Goal: Transaction & Acquisition: Purchase product/service

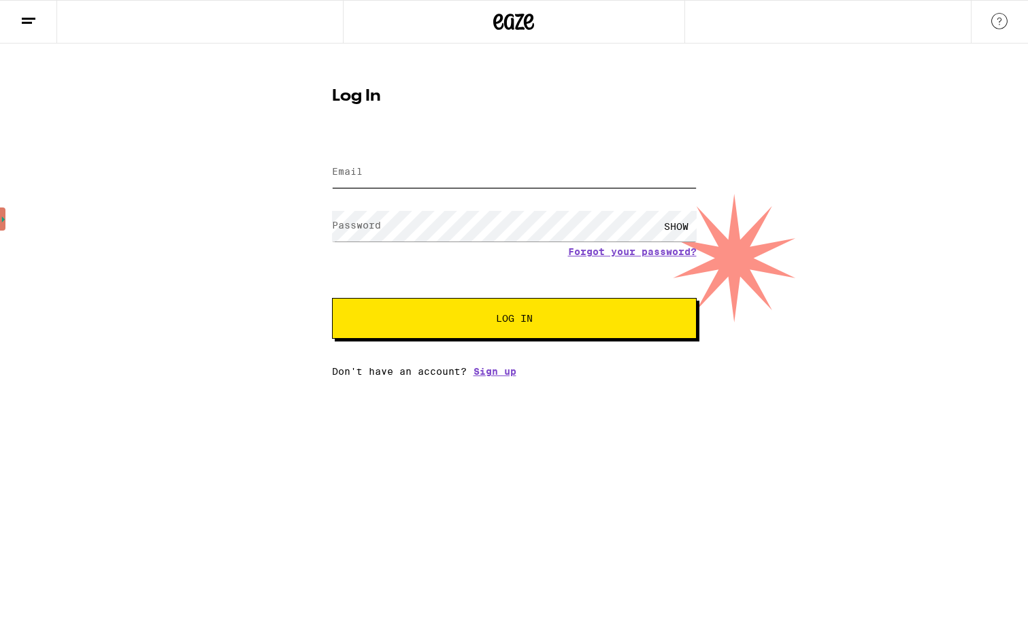
click at [422, 178] on input "Email" at bounding box center [514, 172] width 365 height 31
type input "[EMAIL_ADDRESS][DOMAIN_NAME]"
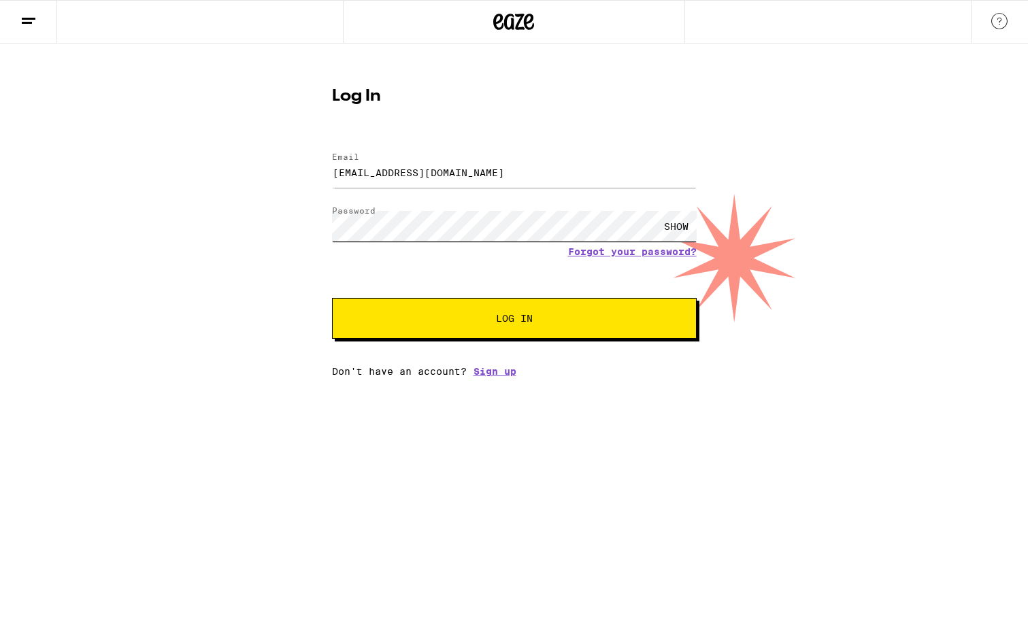
click at [332, 298] on button "Log In" at bounding box center [514, 318] width 365 height 41
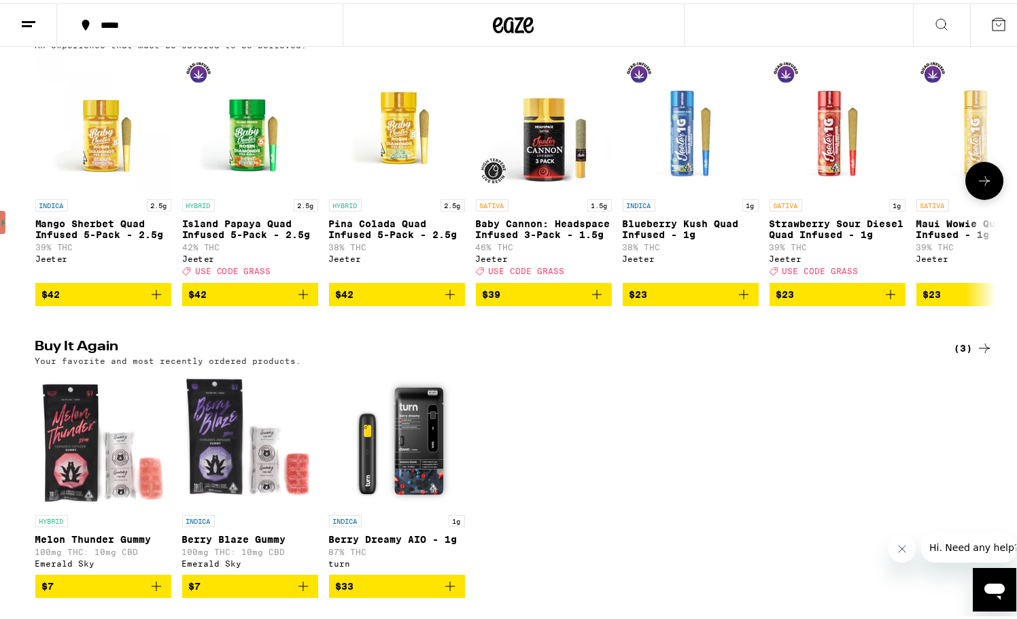
scroll to position [884, 0]
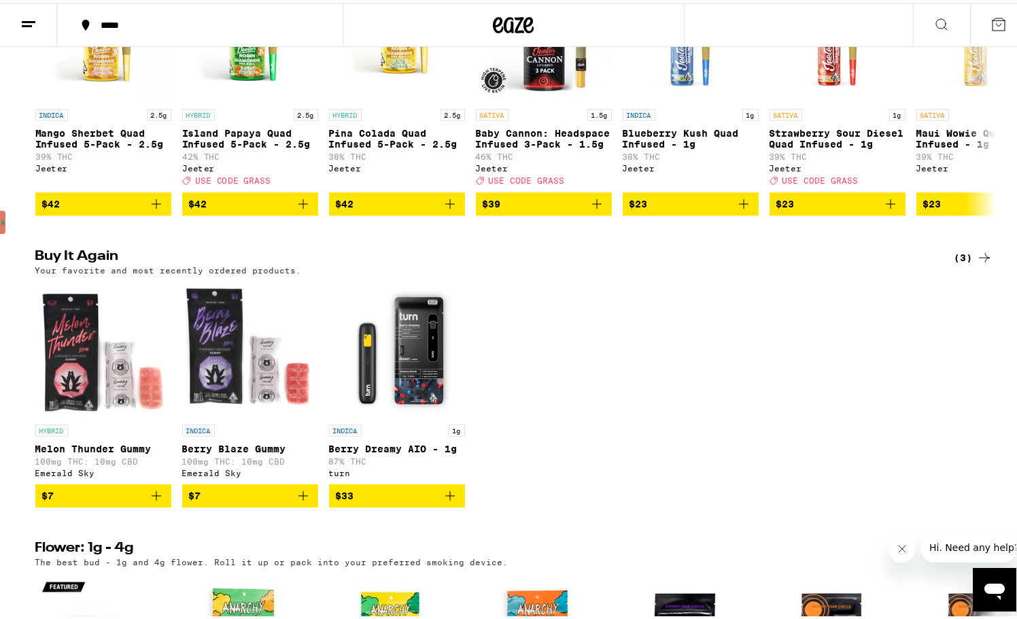
click at [396, 387] on img "Open page for Berry Dreamy AIO - 1g from turn" at bounding box center [397, 346] width 136 height 136
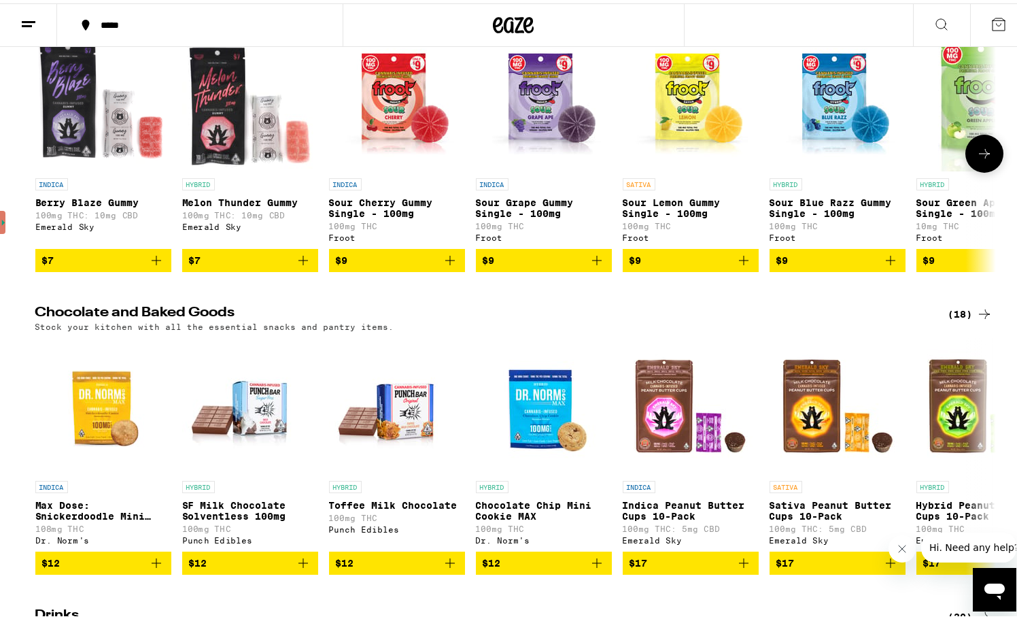
scroll to position [4066, 0]
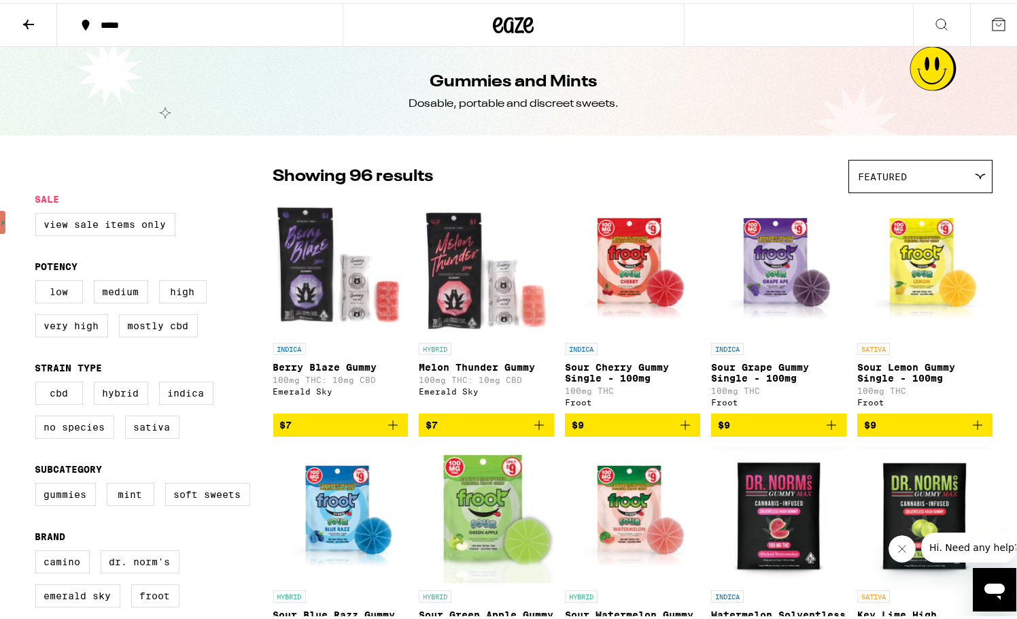
click at [964, 175] on div "Featured" at bounding box center [920, 173] width 143 height 32
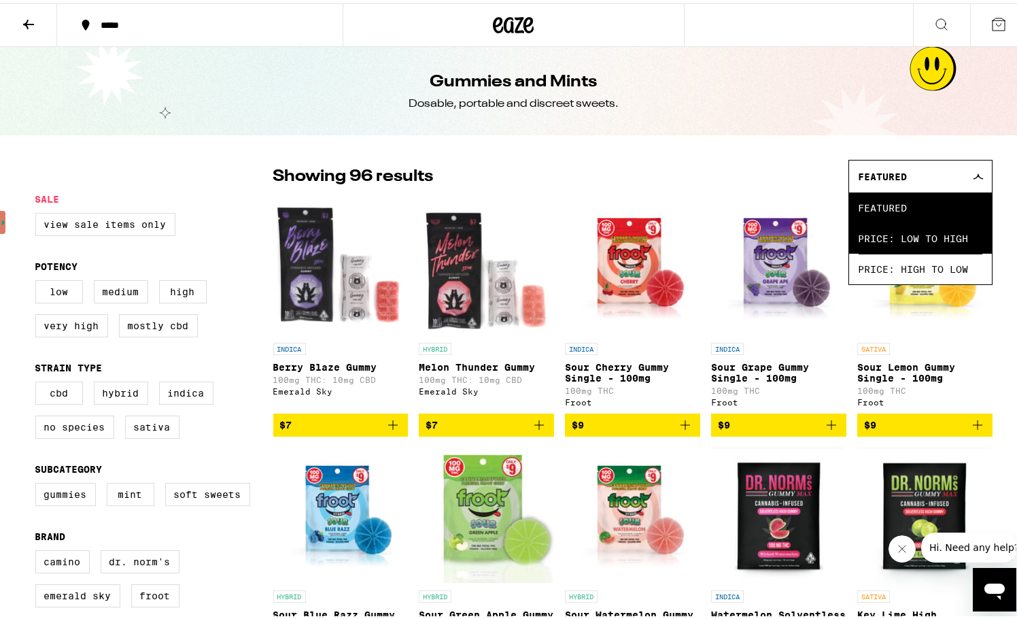
click at [892, 230] on span "Price: Low to High" at bounding box center [921, 235] width 124 height 31
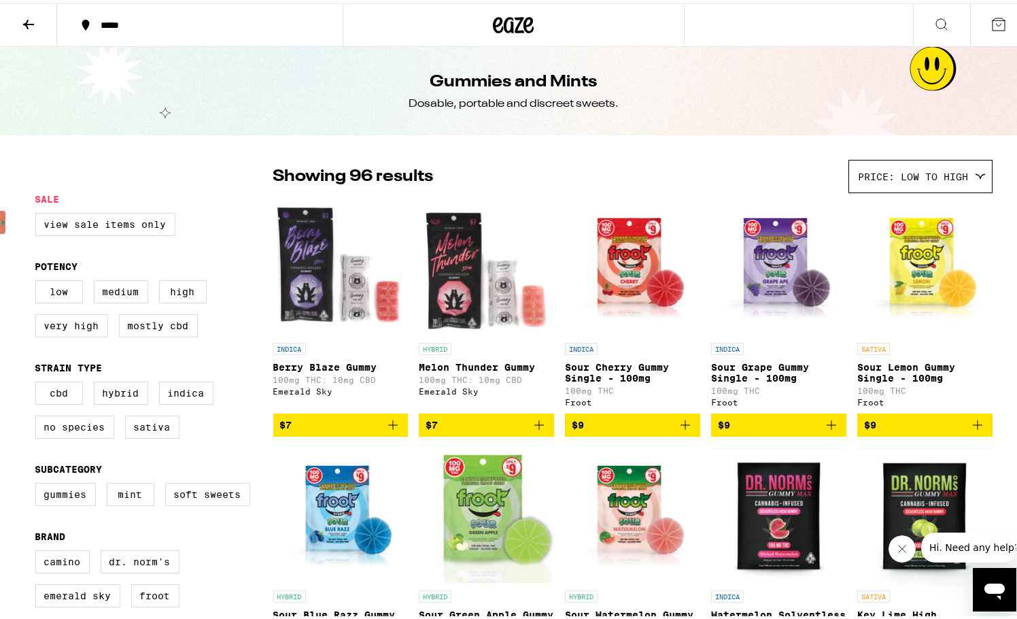
click at [27, 24] on icon at bounding box center [28, 21] width 16 height 16
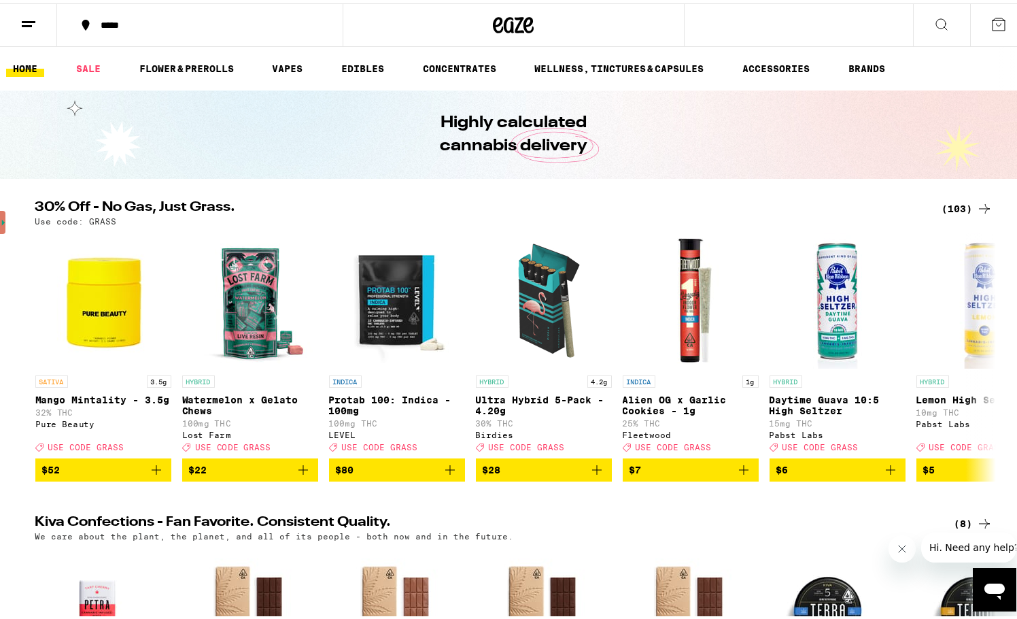
click at [587, 22] on div at bounding box center [514, 22] width 343 height 44
click at [281, 63] on link "VAPES" at bounding box center [287, 65] width 44 height 16
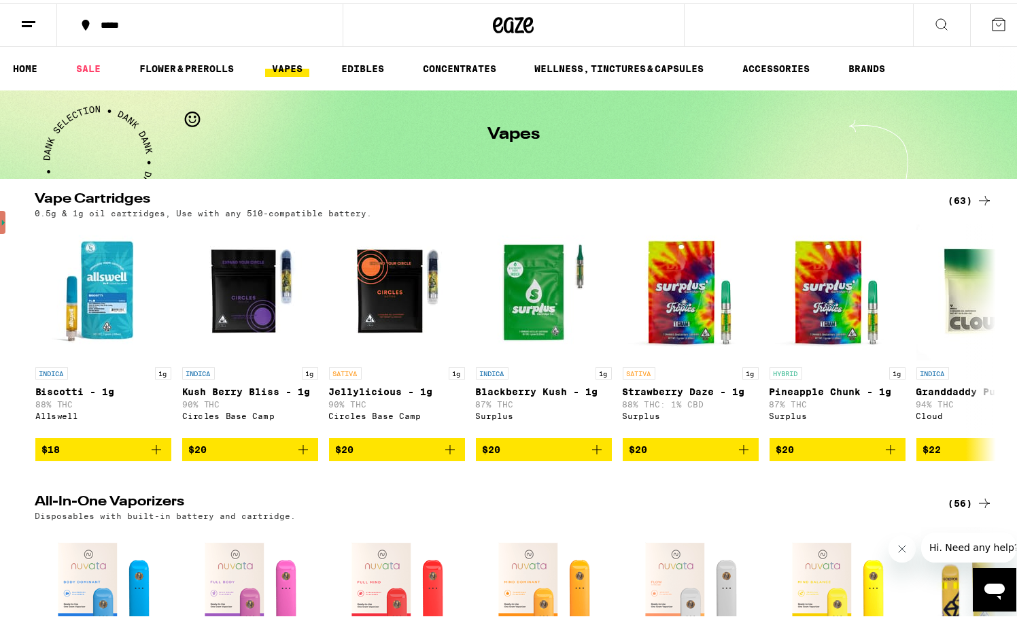
click at [981, 202] on icon at bounding box center [985, 197] width 16 height 16
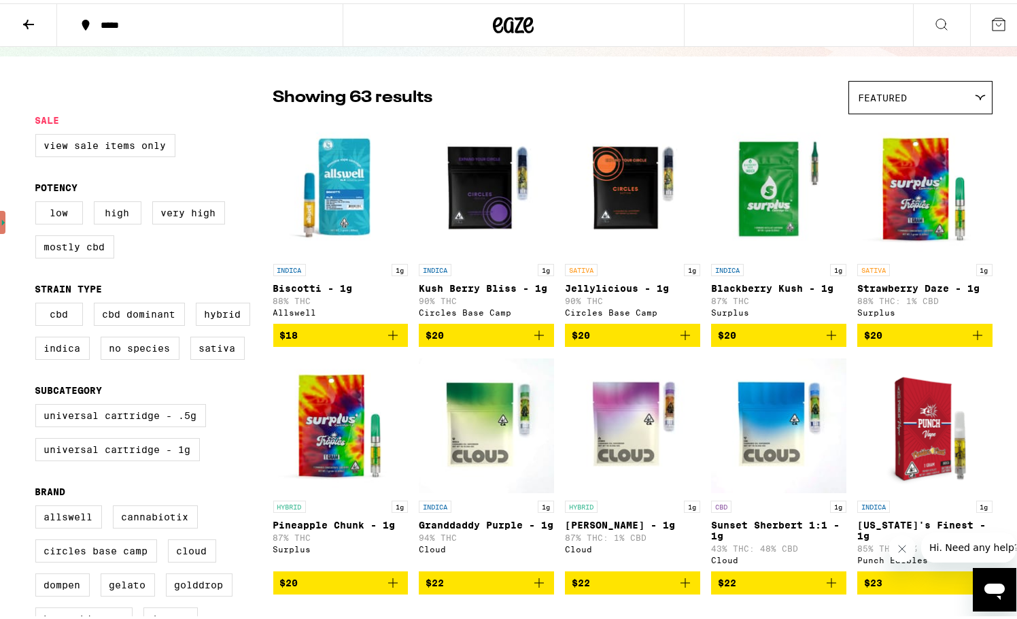
scroll to position [68, 0]
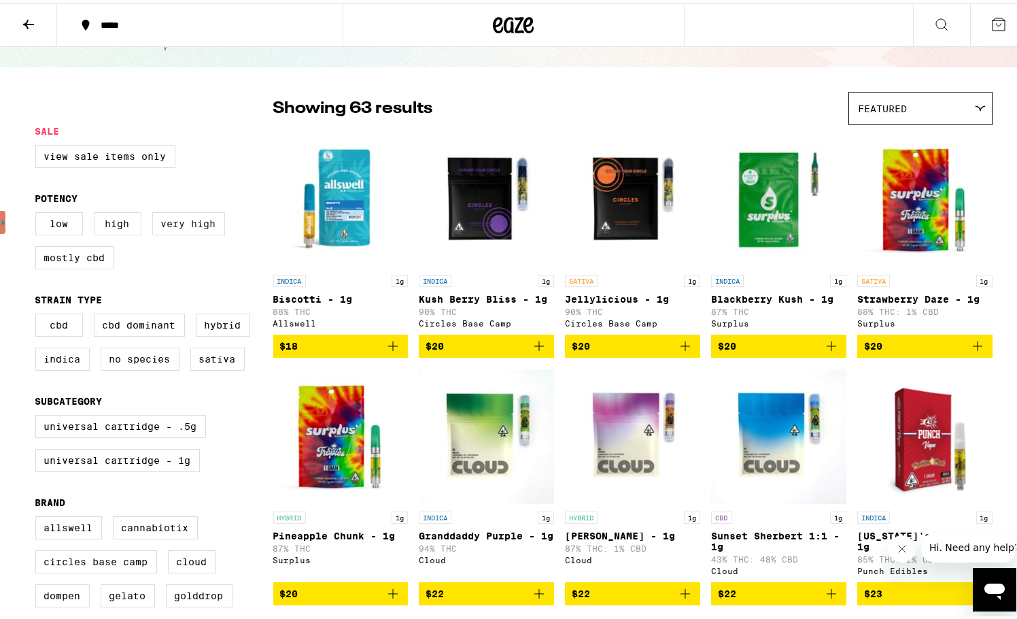
click at [192, 232] on label "Very High" at bounding box center [188, 220] width 73 height 23
click at [39, 212] on input "Very High" at bounding box center [38, 211] width 1 height 1
checkbox input "true"
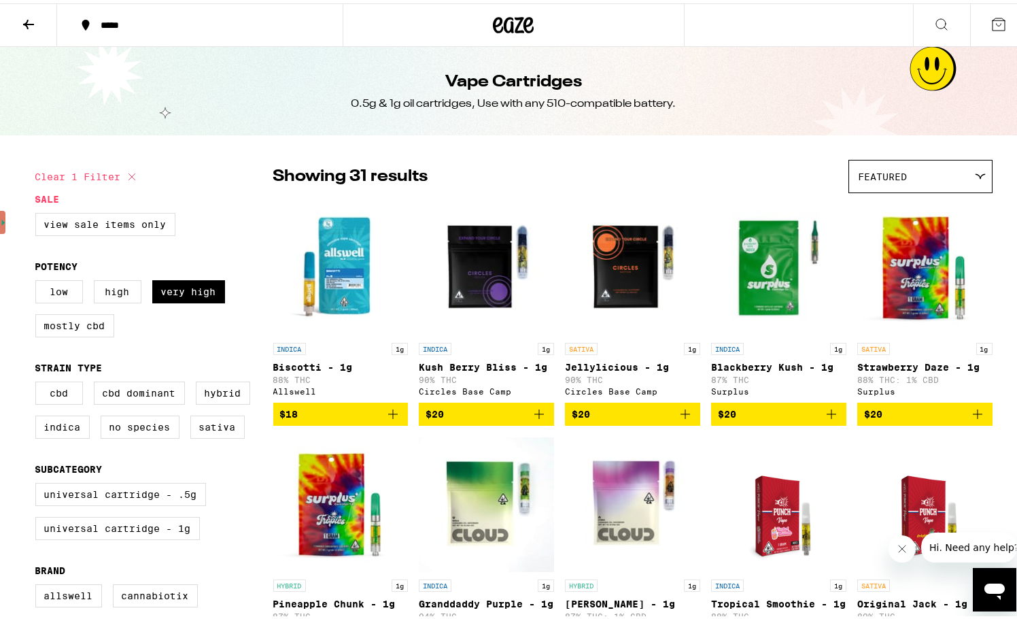
click at [31, 30] on button at bounding box center [28, 22] width 57 height 43
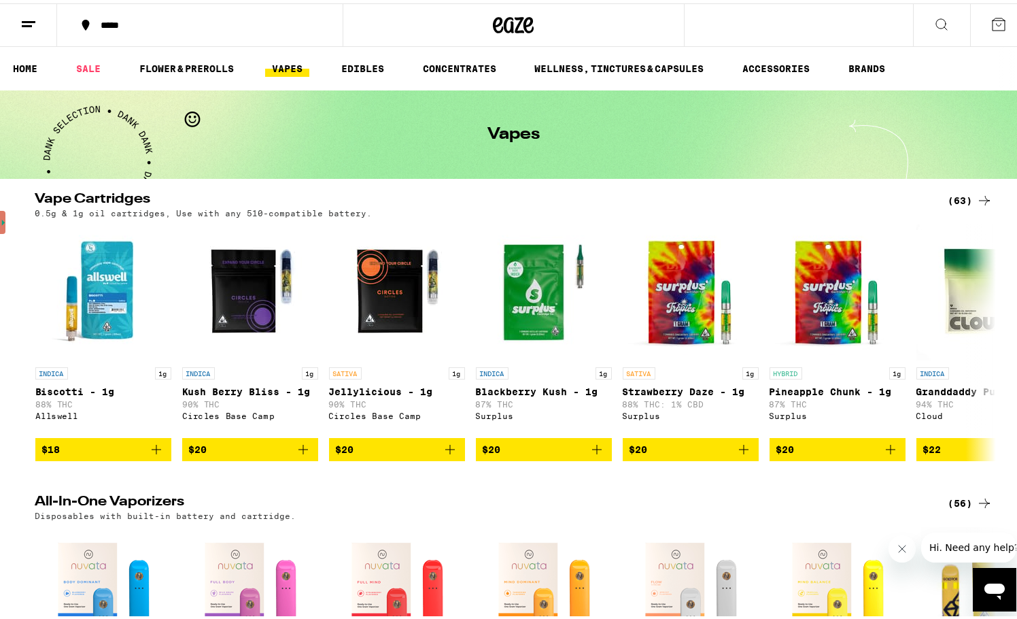
click at [280, 69] on link "VAPES" at bounding box center [287, 65] width 44 height 16
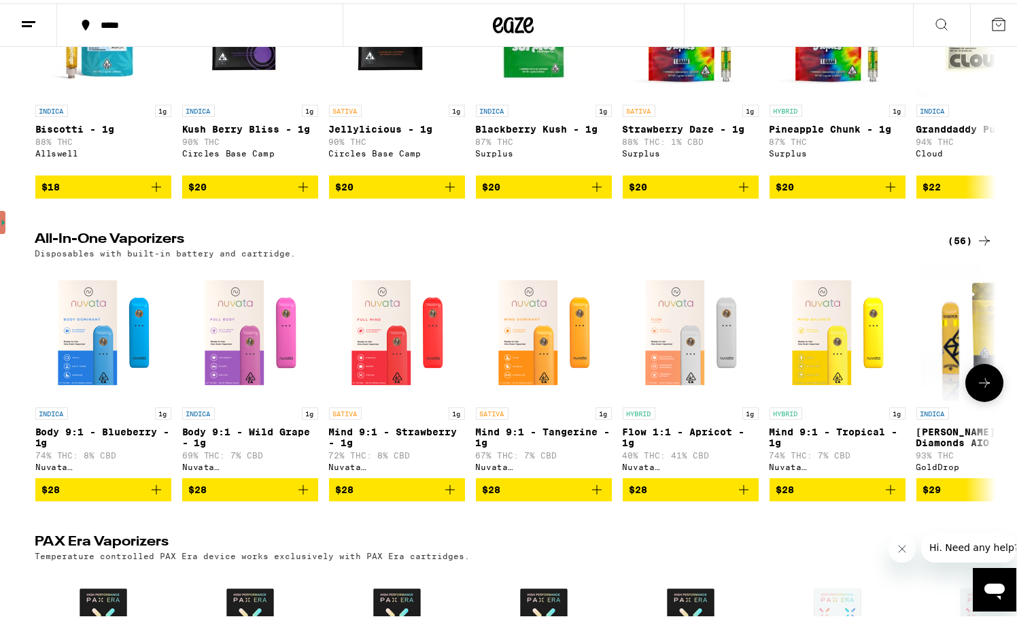
scroll to position [272, 0]
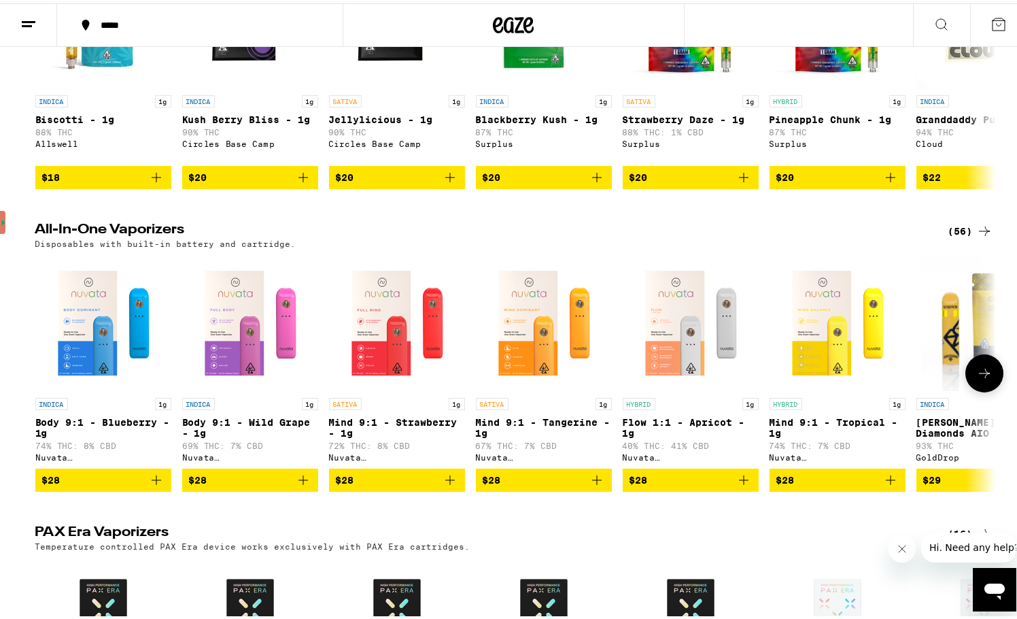
click at [979, 375] on icon at bounding box center [984, 370] width 11 height 10
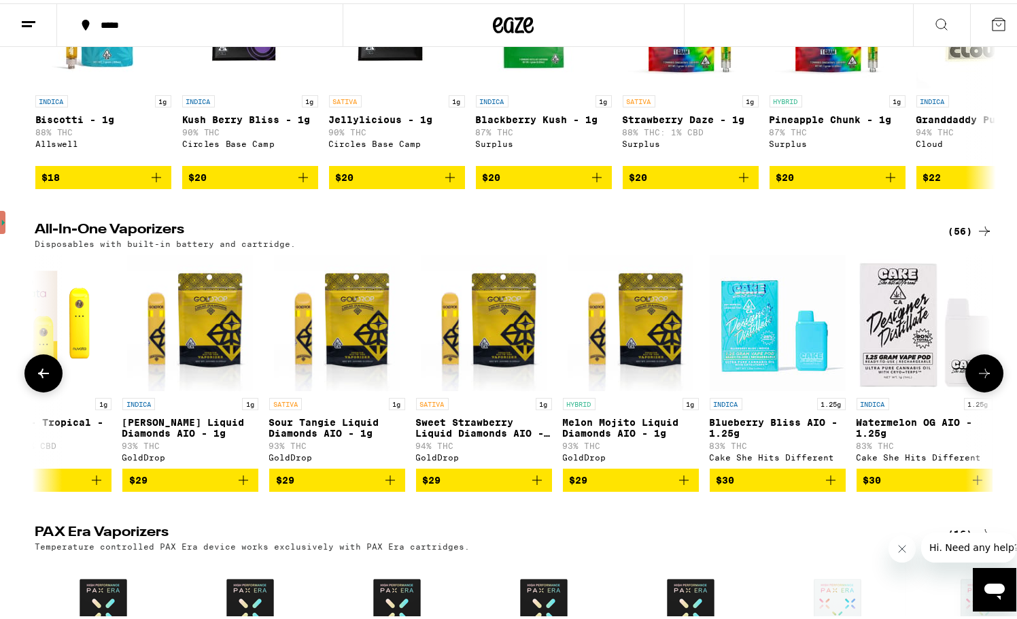
scroll to position [0, 809]
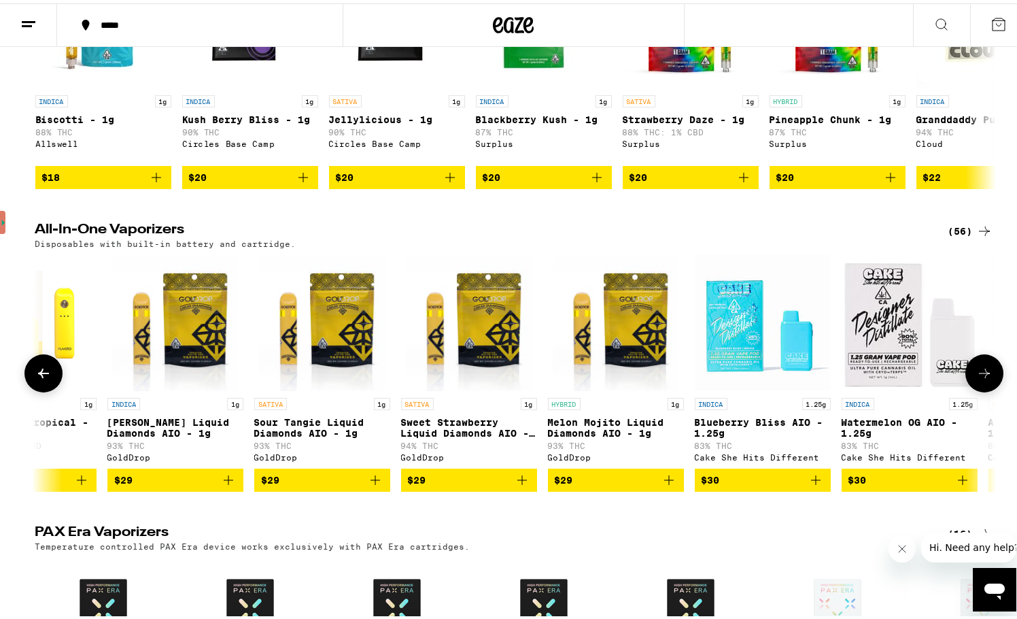
click at [980, 378] on icon at bounding box center [985, 370] width 16 height 16
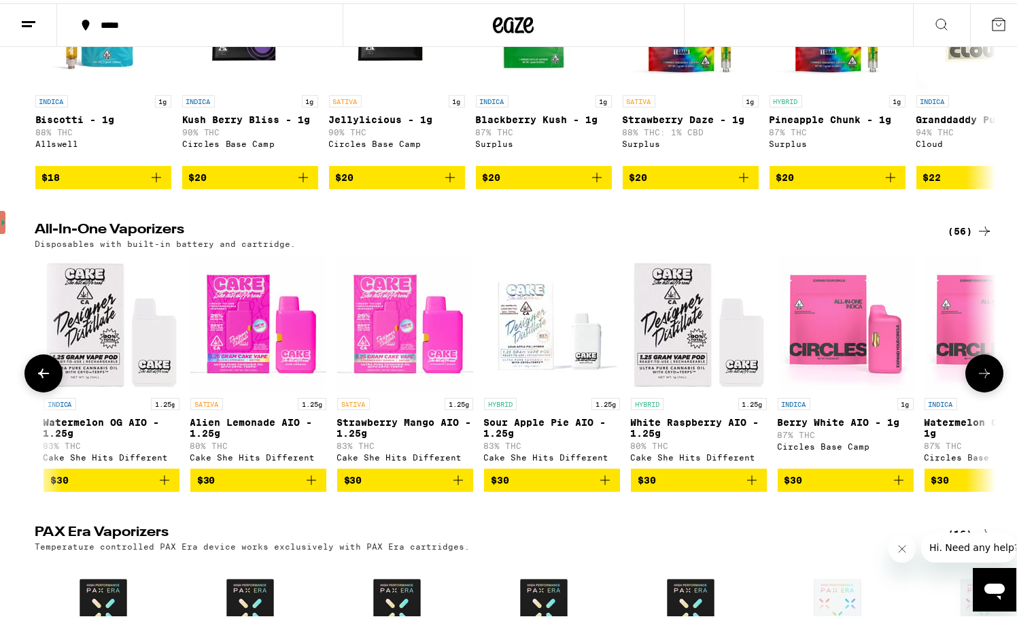
scroll to position [0, 1619]
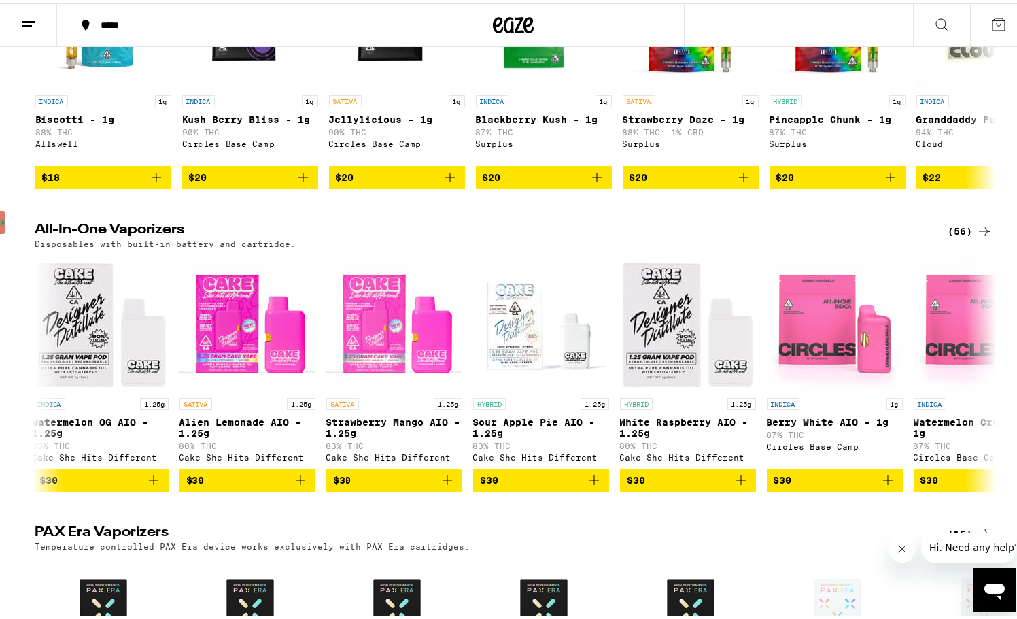
click at [977, 236] on icon at bounding box center [985, 228] width 16 height 16
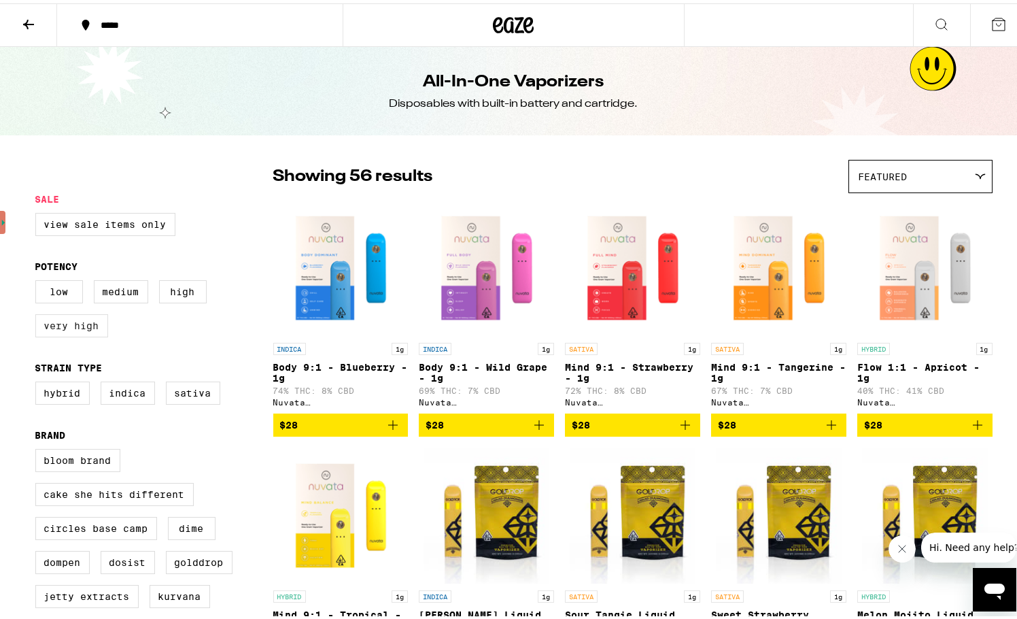
click at [46, 326] on label "Very High" at bounding box center [71, 322] width 73 height 23
click at [39, 280] on input "Very High" at bounding box center [38, 279] width 1 height 1
checkbox input "true"
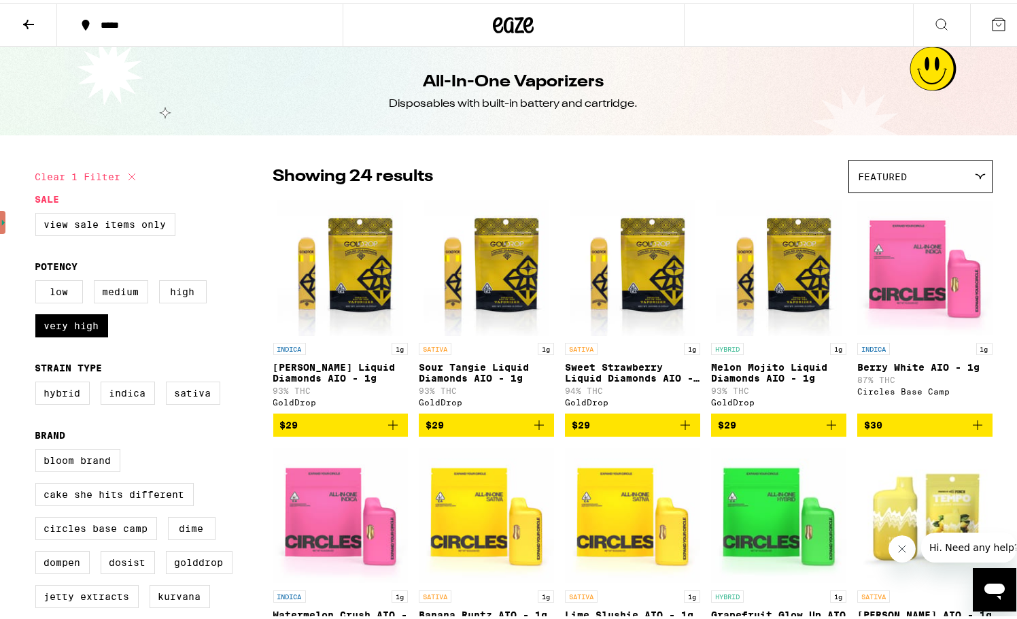
click at [531, 430] on icon "Add to bag" at bounding box center [539, 422] width 16 height 16
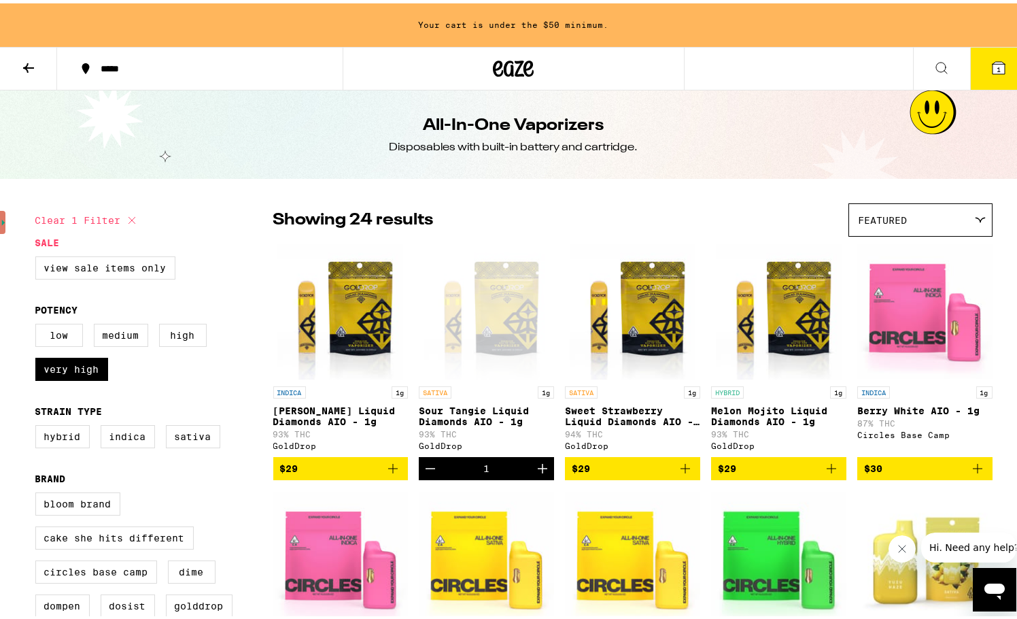
click at [993, 69] on icon at bounding box center [999, 64] width 12 height 12
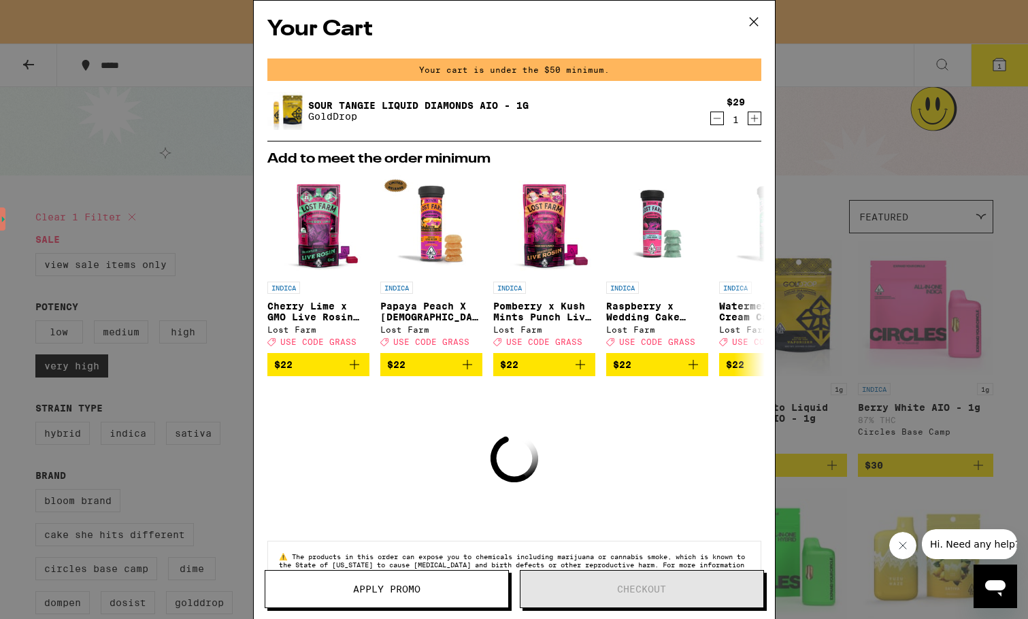
click at [752, 18] on icon at bounding box center [753, 22] width 20 height 20
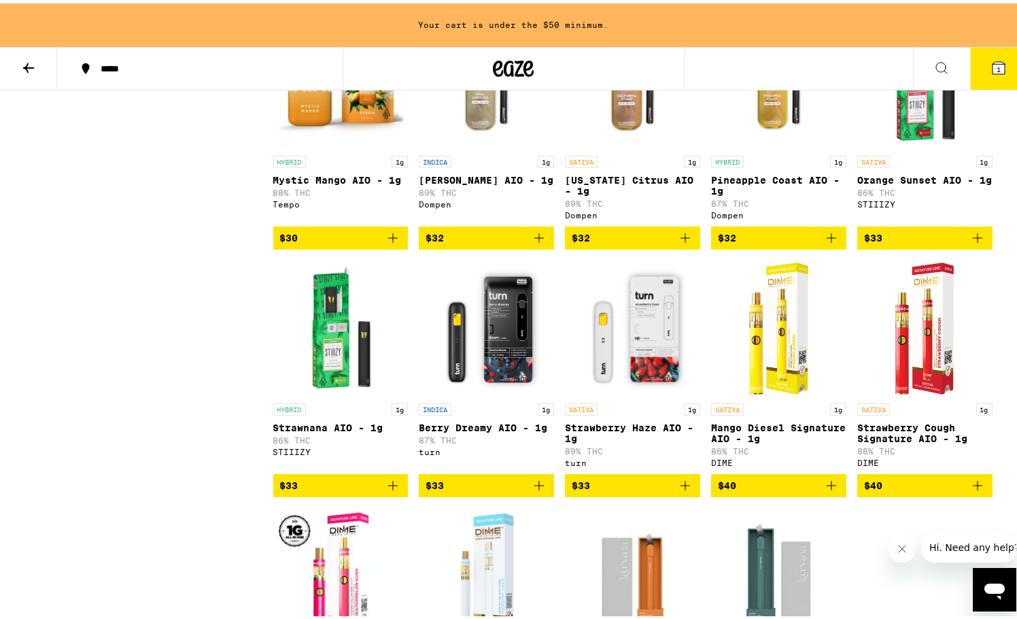
scroll to position [732, 0]
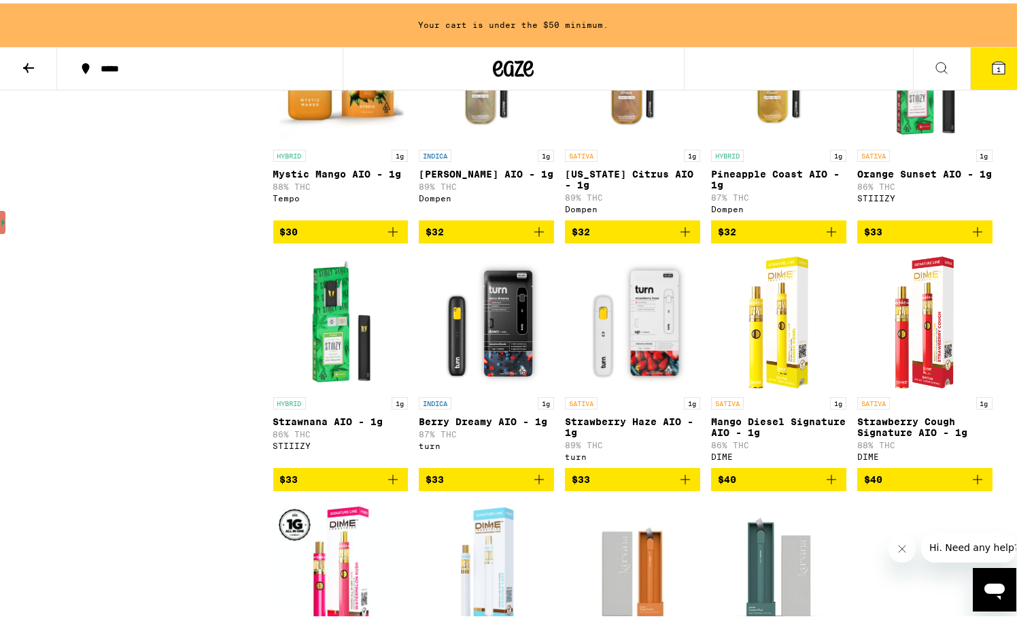
click at [686, 484] on icon "Add to bag" at bounding box center [685, 476] width 16 height 16
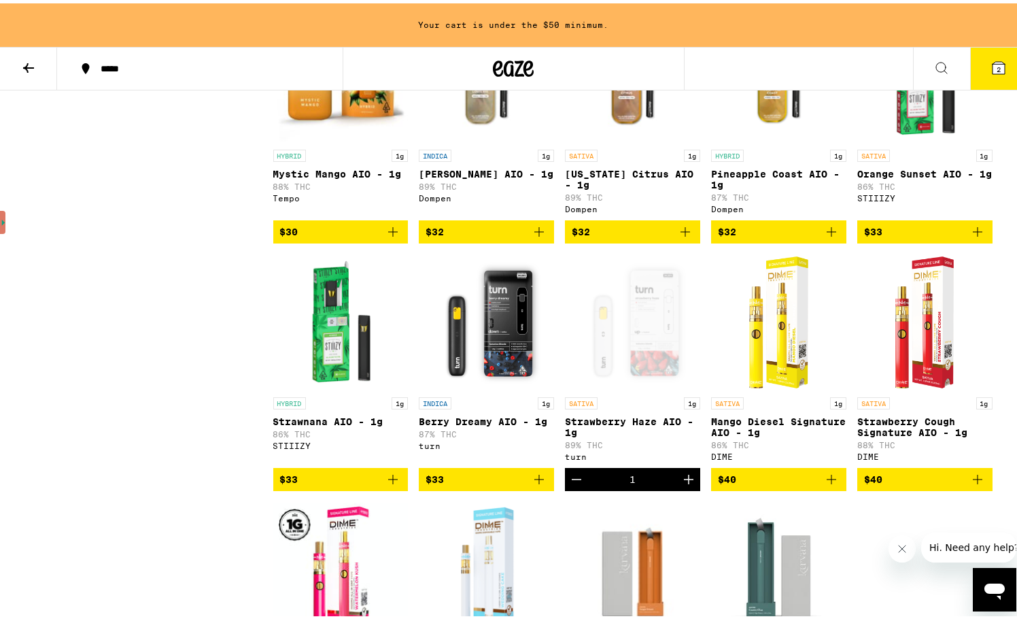
scroll to position [688, 0]
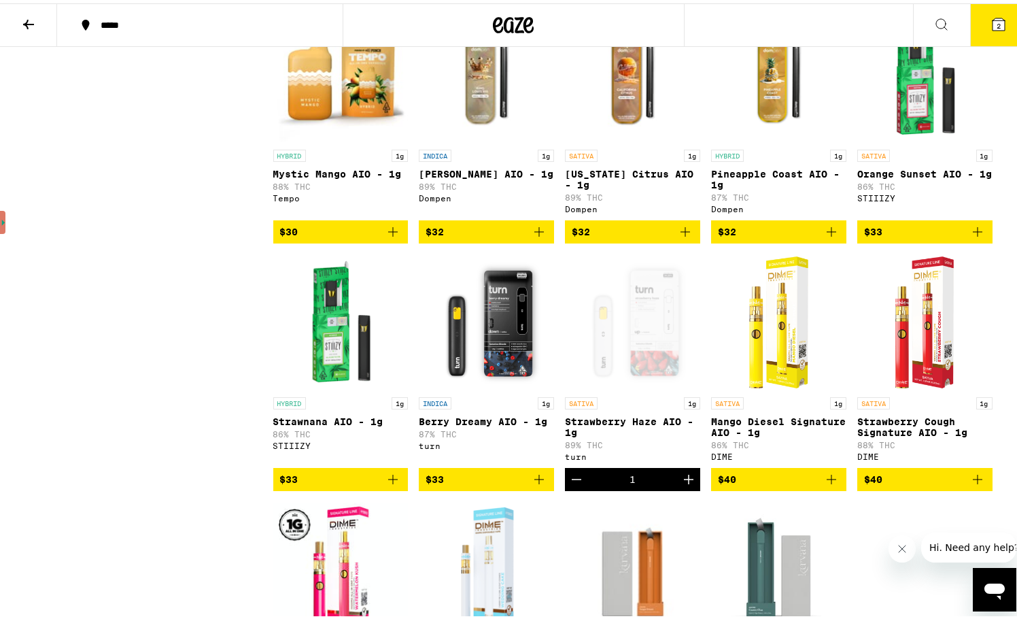
click at [1000, 27] on button "2" at bounding box center [999, 22] width 57 height 42
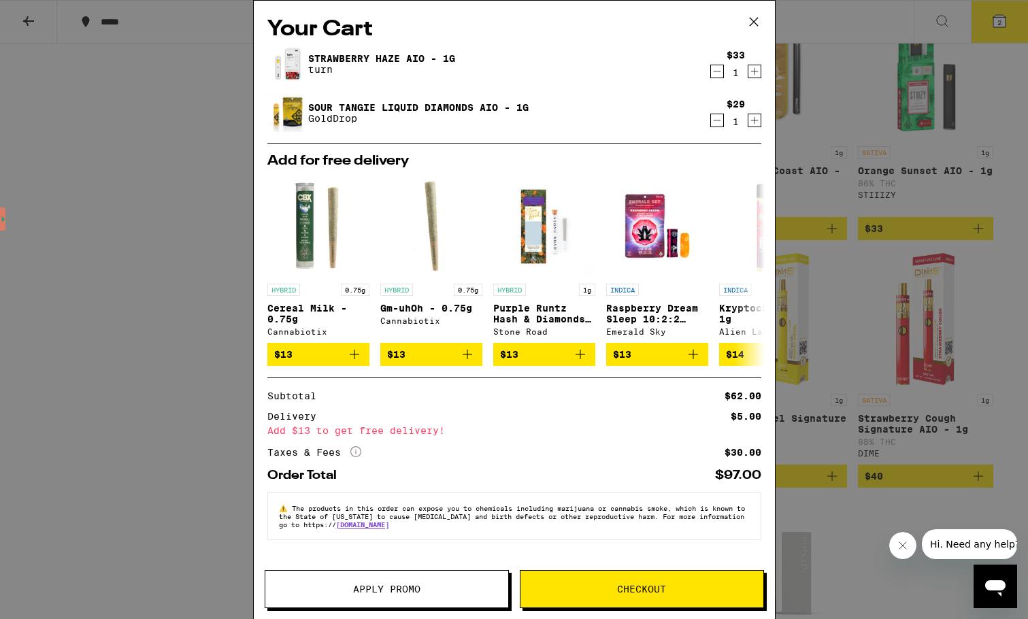
click at [751, 22] on icon at bounding box center [753, 22] width 20 height 20
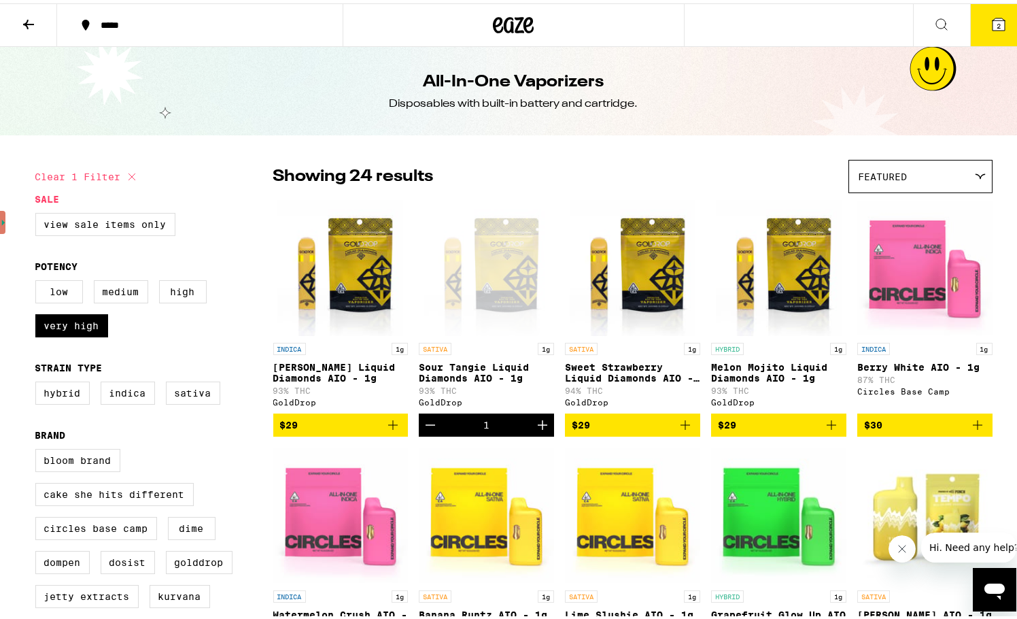
drag, startPoint x: 24, startPoint y: 24, endPoint x: 43, endPoint y: 39, distance: 23.8
click at [24, 24] on icon at bounding box center [28, 21] width 16 height 16
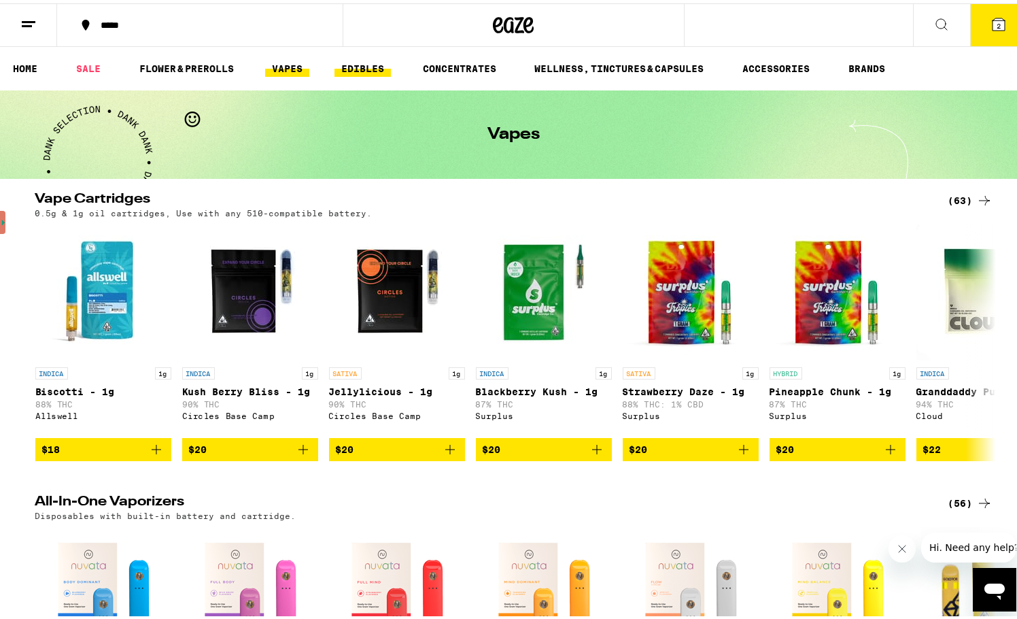
click at [359, 57] on link "EDIBLES" at bounding box center [363, 65] width 56 height 16
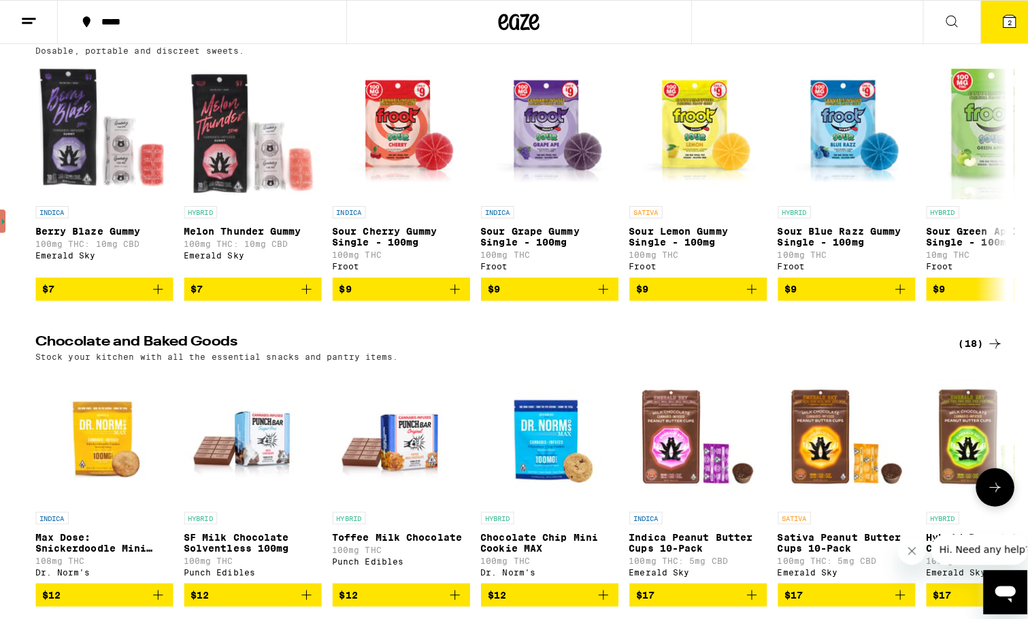
scroll to position [136, 0]
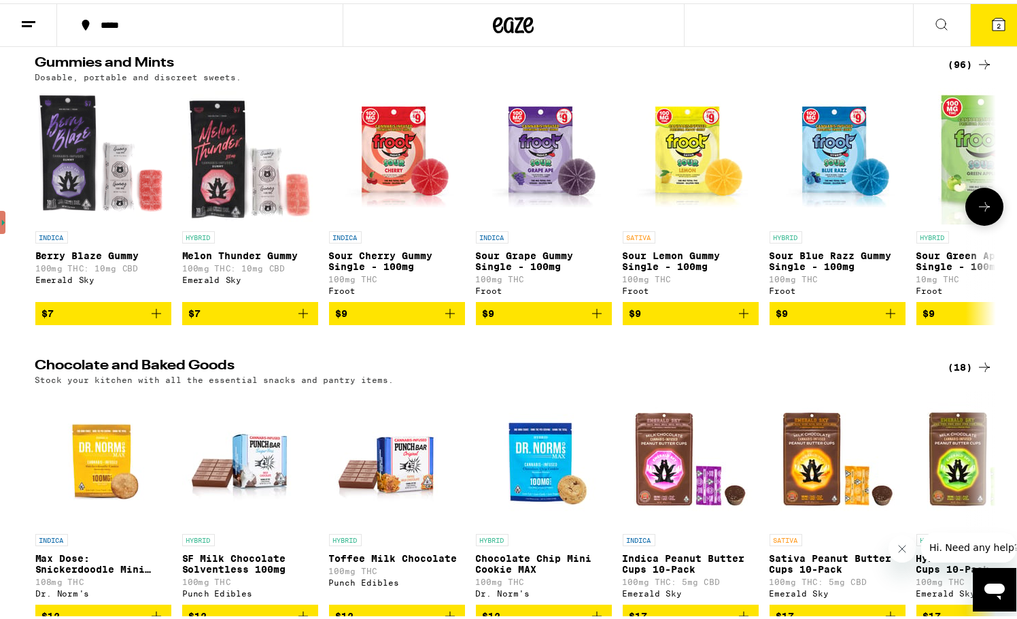
click at [148, 316] on icon "Add to bag" at bounding box center [156, 310] width 16 height 16
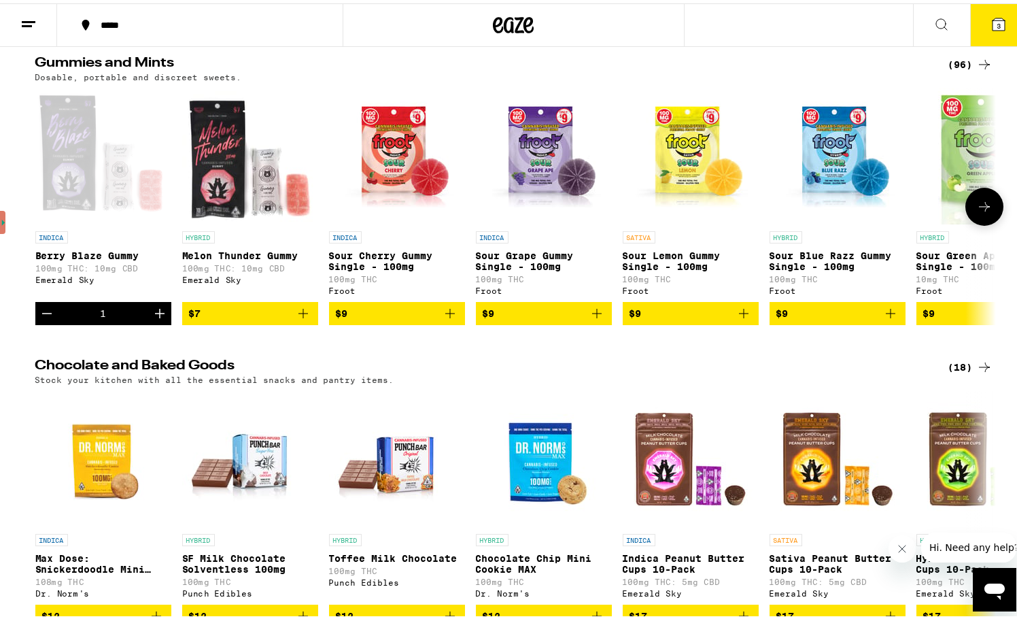
drag, startPoint x: 302, startPoint y: 320, endPoint x: 409, endPoint y: 352, distance: 111.5
click at [302, 318] on icon "Add to bag" at bounding box center [303, 310] width 16 height 16
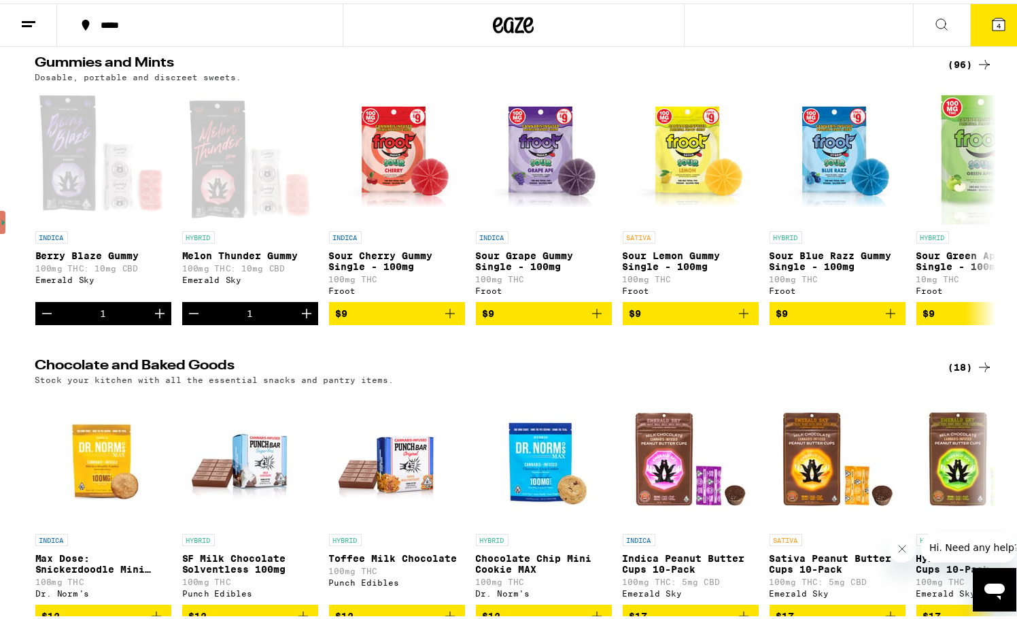
click at [993, 17] on icon at bounding box center [999, 21] width 12 height 12
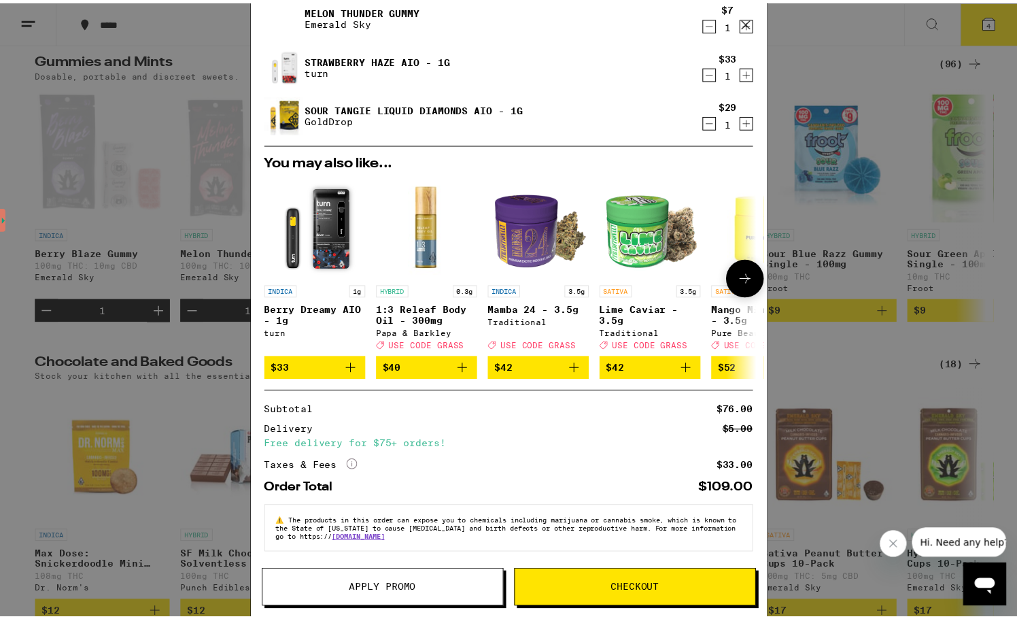
scroll to position [107, 0]
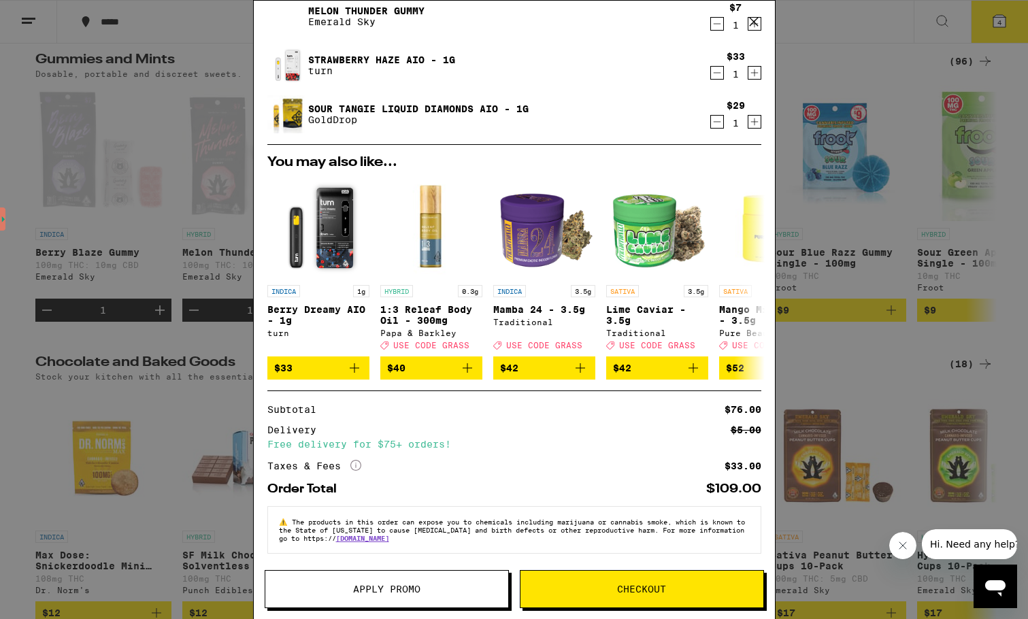
click at [360, 460] on icon at bounding box center [355, 465] width 11 height 11
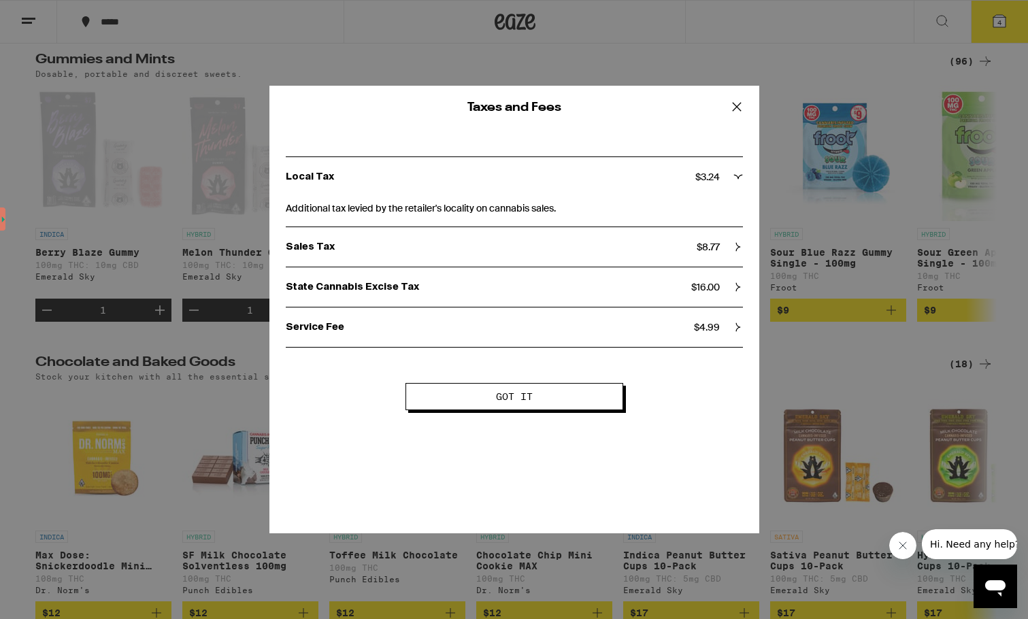
click at [739, 292] on div "State Cannabis Excise Tax $ 16.00" at bounding box center [514, 287] width 457 height 12
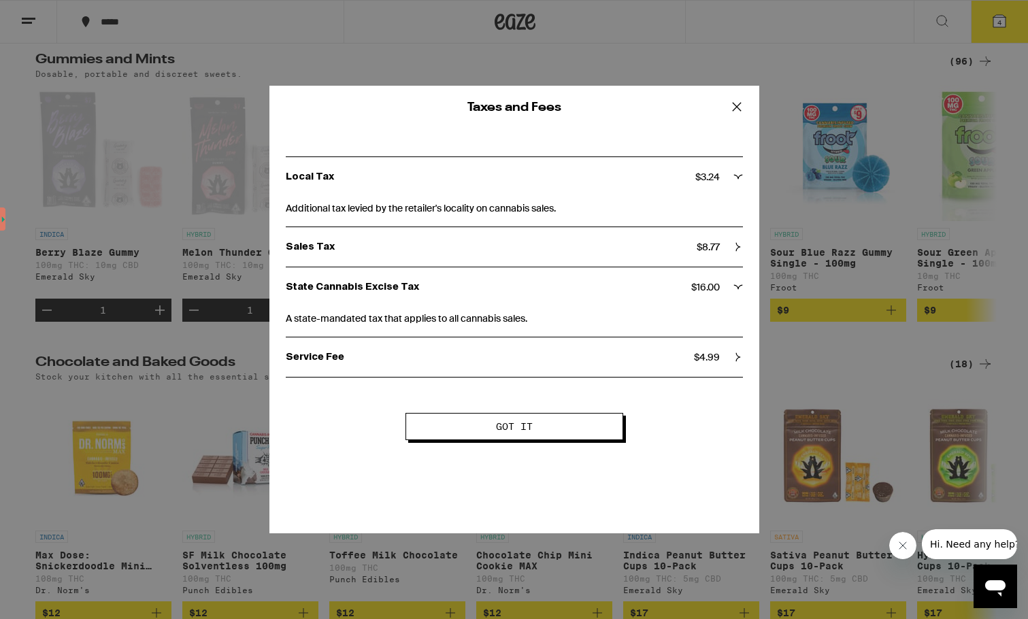
click at [739, 110] on icon at bounding box center [736, 107] width 20 height 20
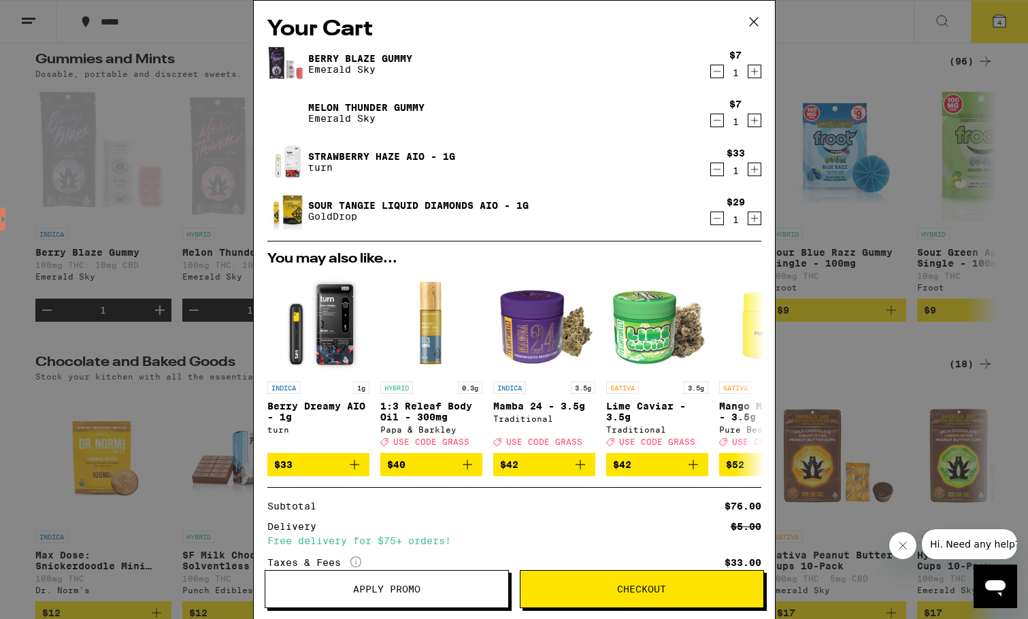
click at [756, 22] on icon at bounding box center [753, 22] width 20 height 20
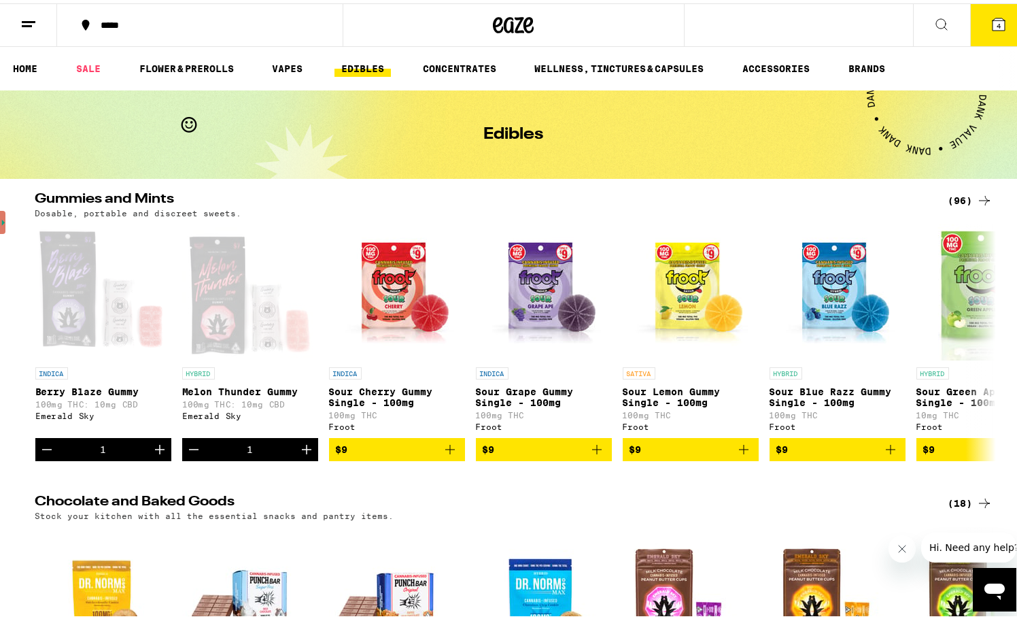
click at [976, 26] on button "4" at bounding box center [999, 22] width 57 height 42
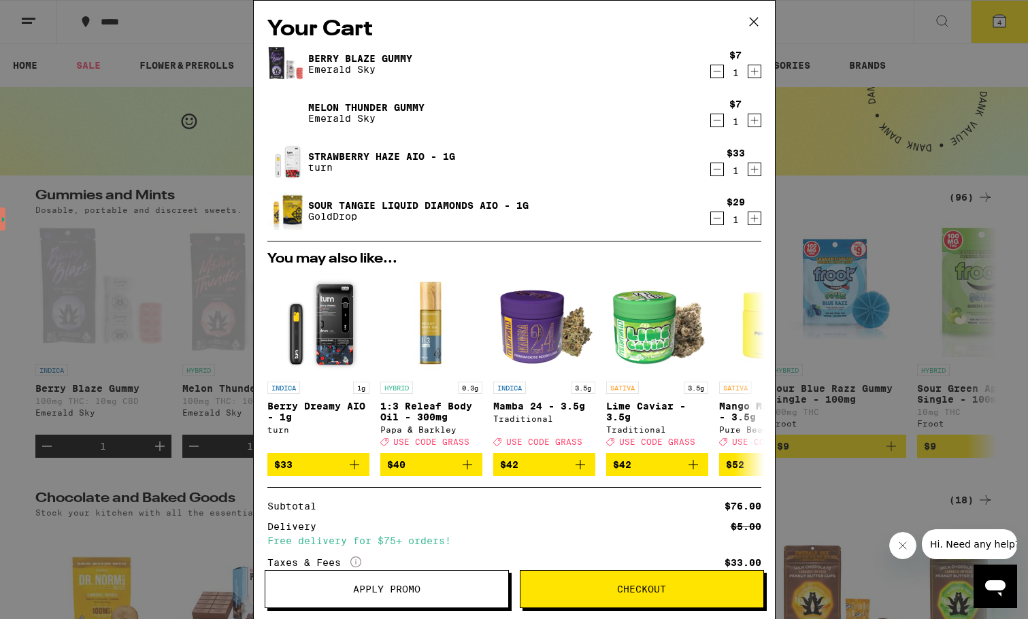
click at [756, 21] on icon at bounding box center [753, 22] width 20 height 20
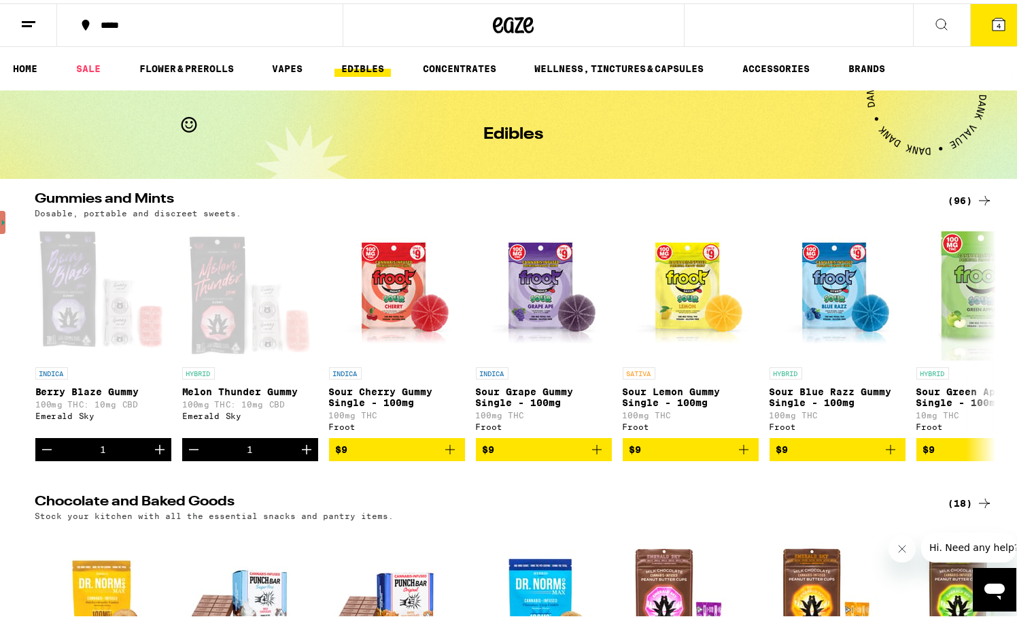
click at [1002, 21] on button "4" at bounding box center [999, 22] width 57 height 42
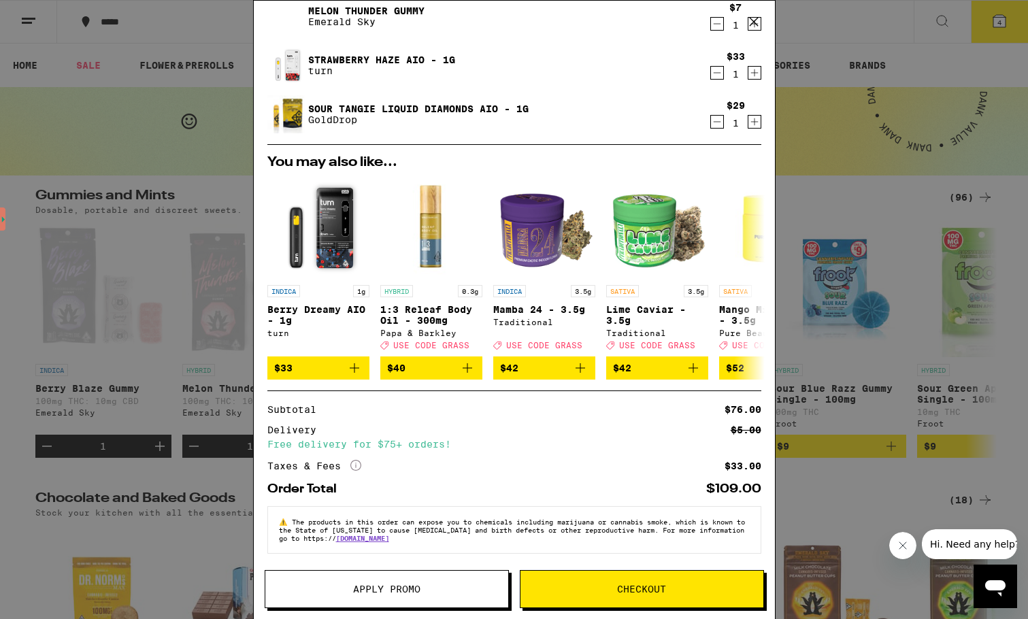
scroll to position [107, 0]
click at [359, 465] on icon "More Info" at bounding box center [355, 465] width 11 height 11
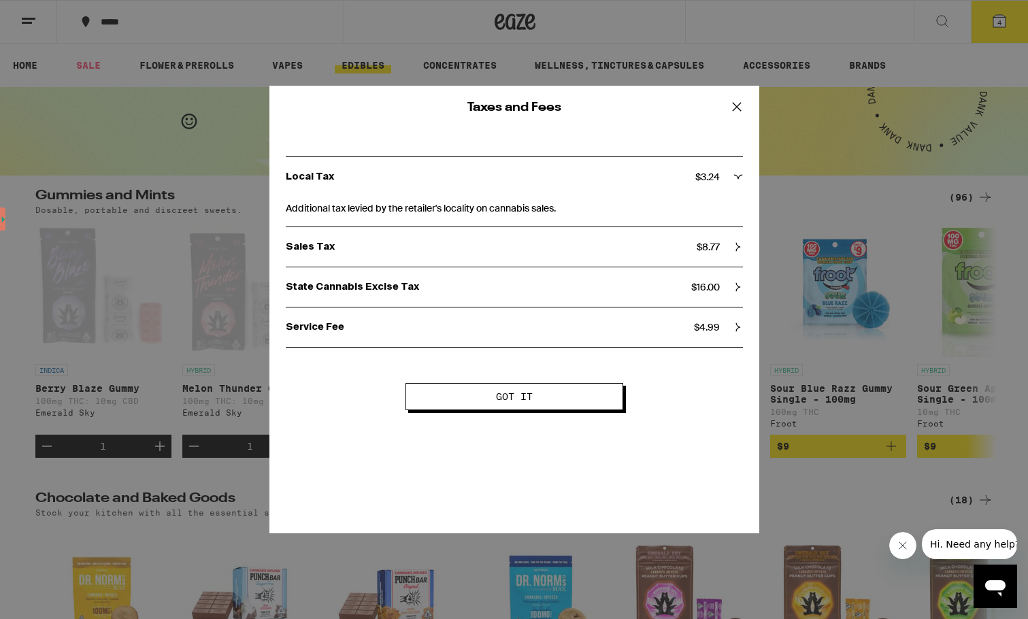
click at [720, 289] on div "State Cannabis Excise Tax $ 16.00" at bounding box center [514, 287] width 457 height 12
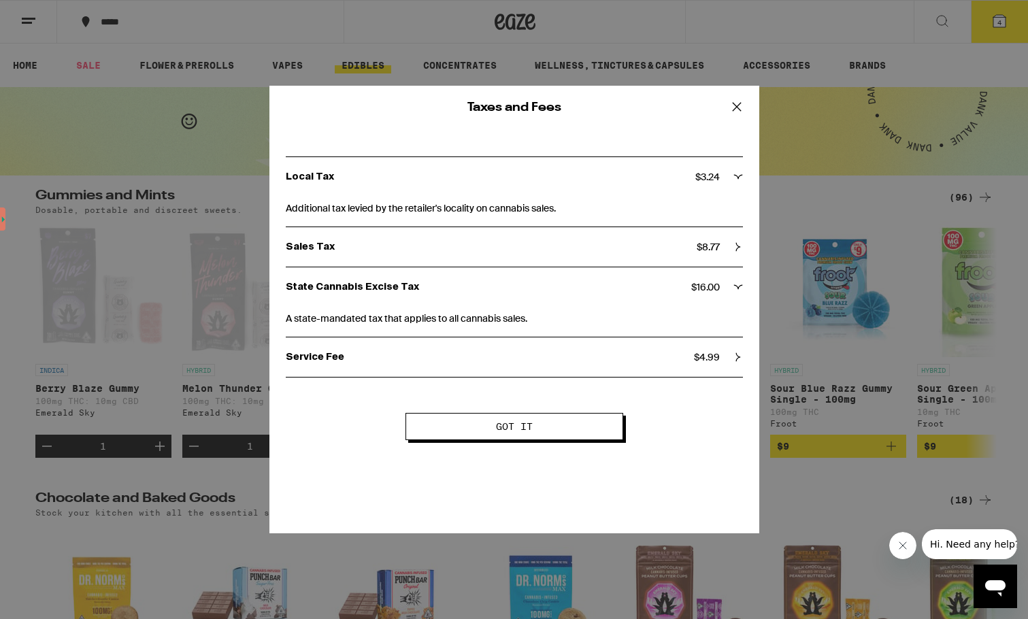
click at [733, 102] on icon at bounding box center [736, 107] width 20 height 20
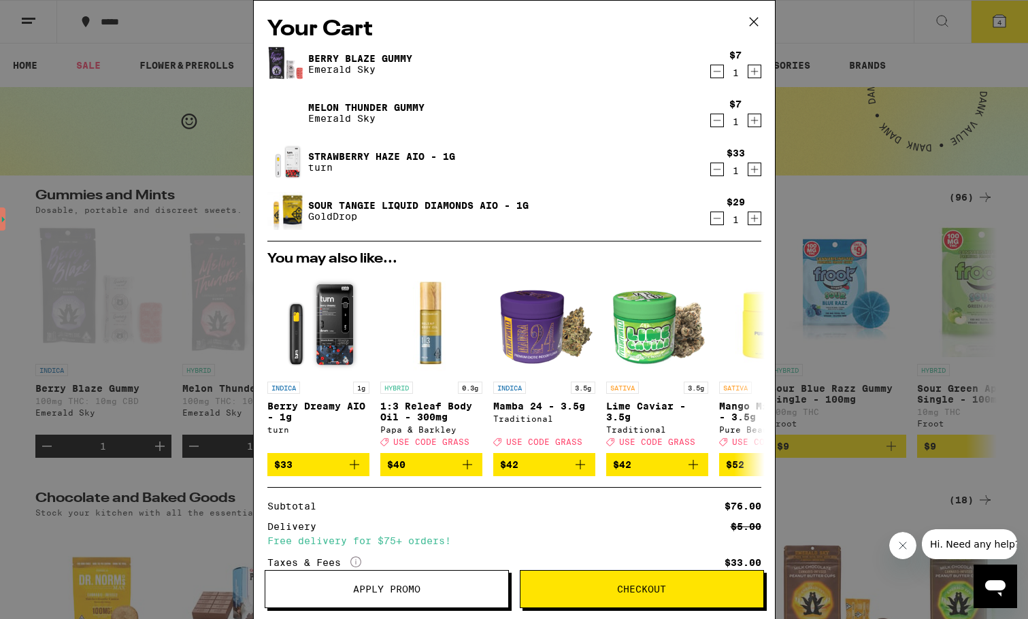
click at [752, 20] on icon at bounding box center [753, 22] width 8 height 8
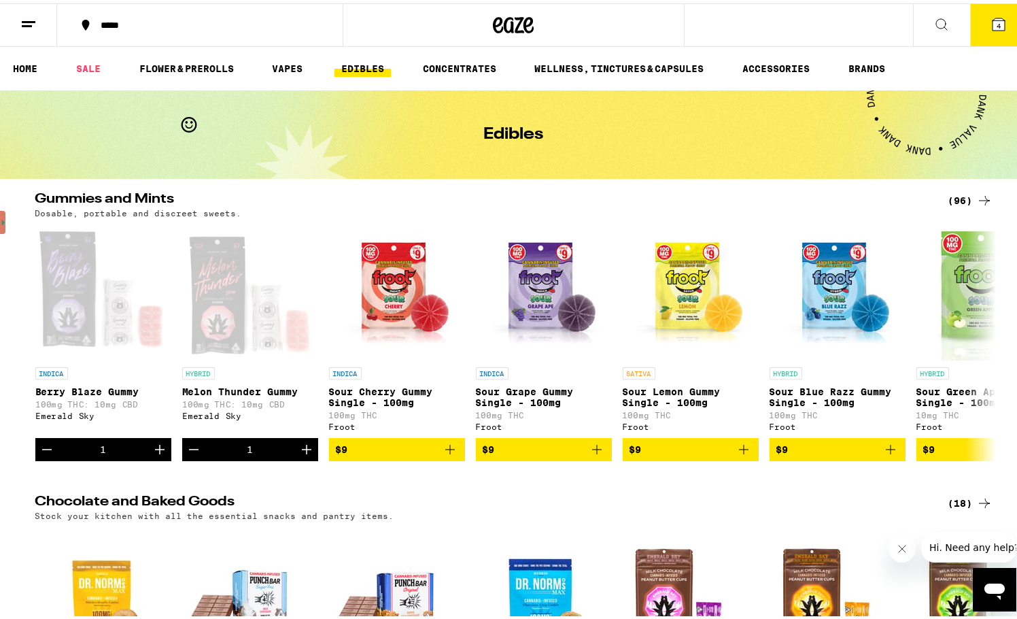
click at [1000, 23] on button "4" at bounding box center [999, 22] width 57 height 42
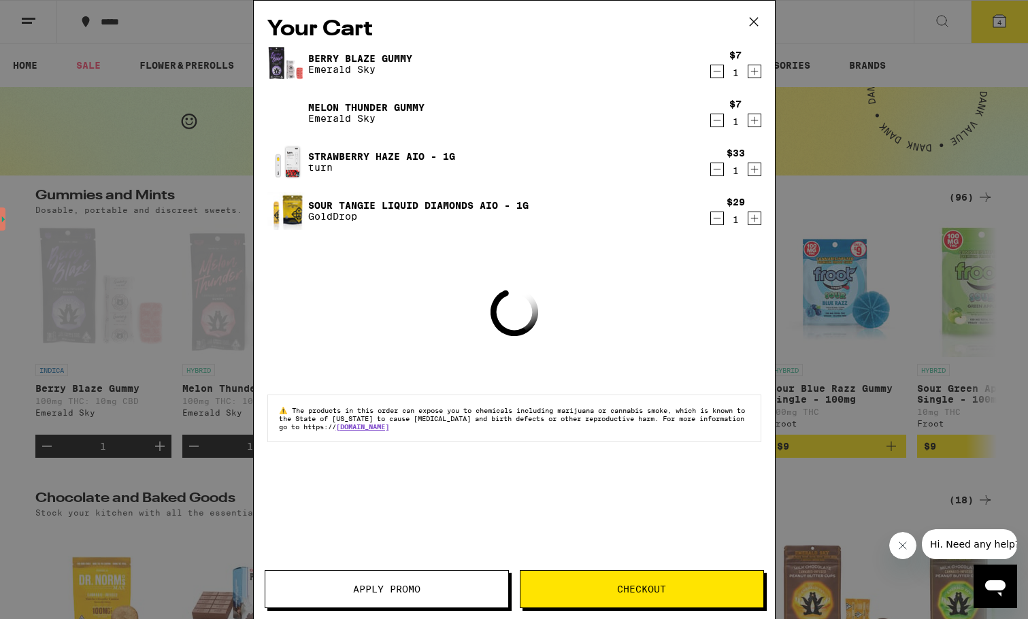
click at [721, 172] on icon "Decrement" at bounding box center [717, 169] width 12 height 16
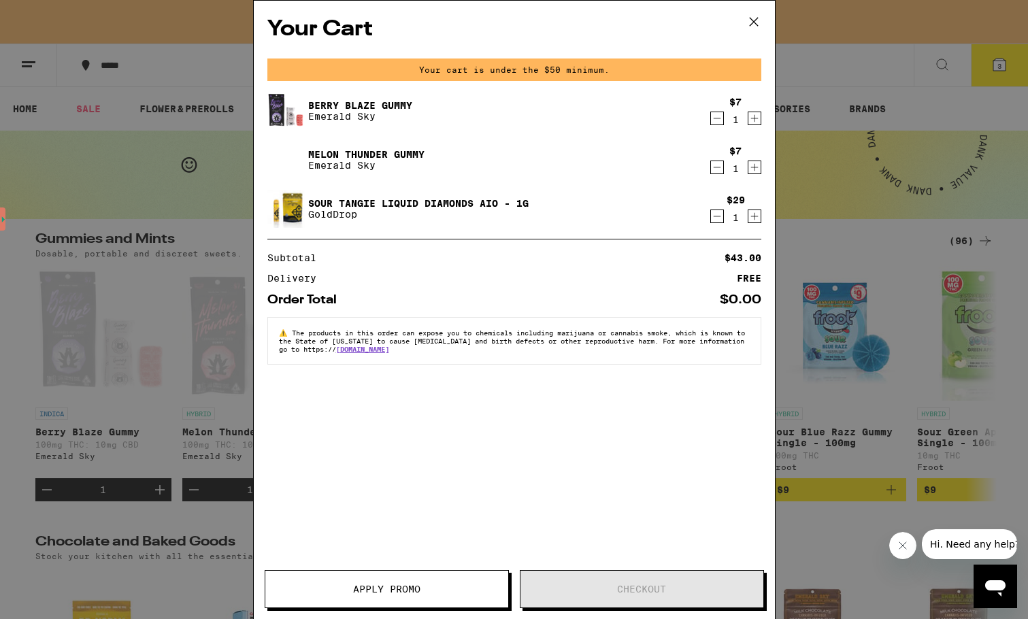
click at [718, 120] on icon "Decrement" at bounding box center [717, 118] width 12 height 16
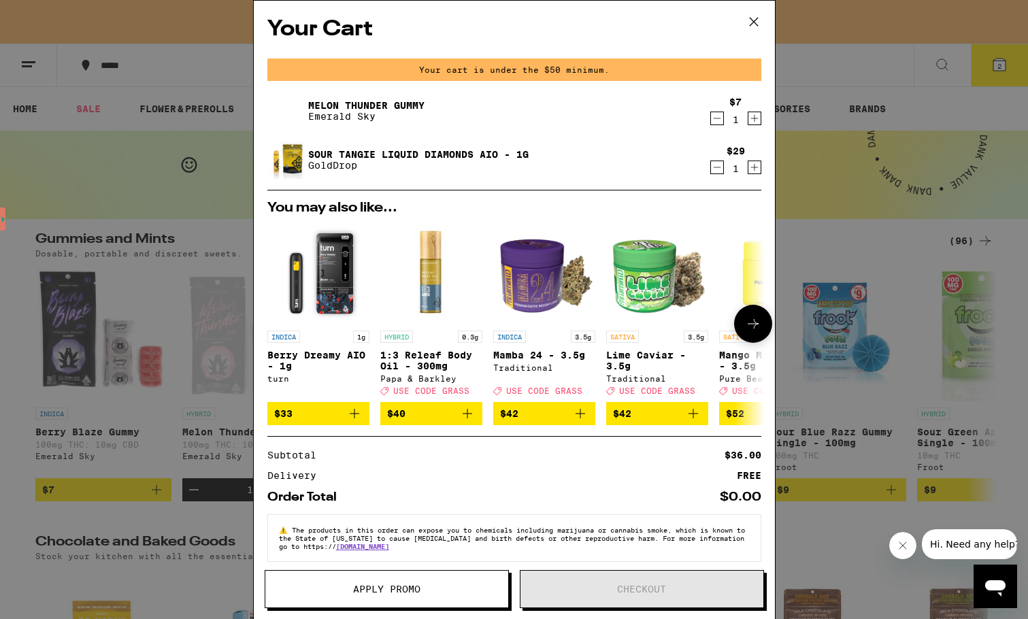
scroll to position [18, 0]
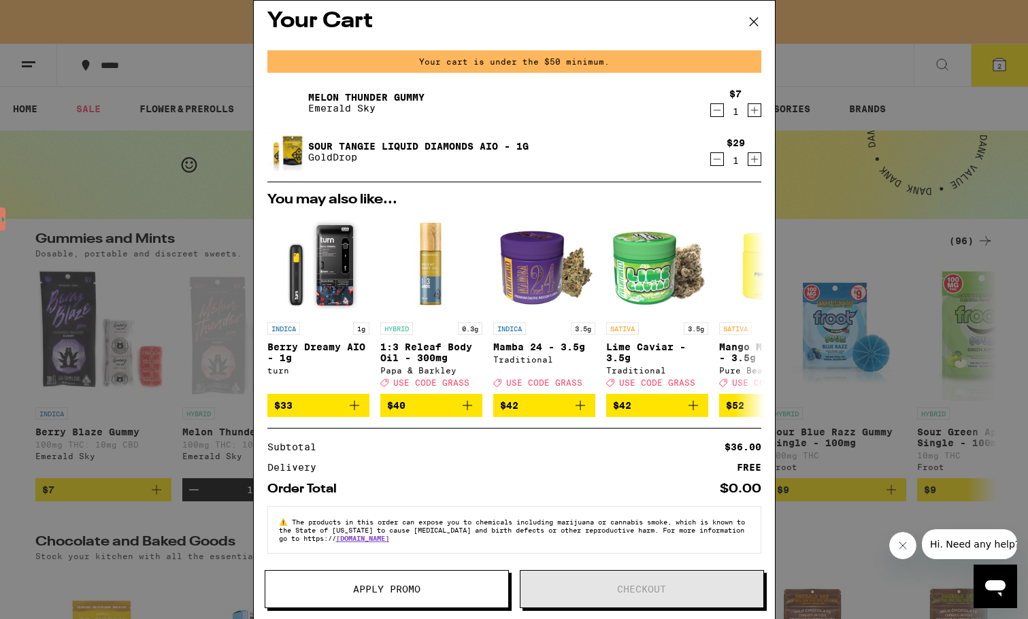
click at [748, 151] on icon "Increment" at bounding box center [754, 159] width 12 height 16
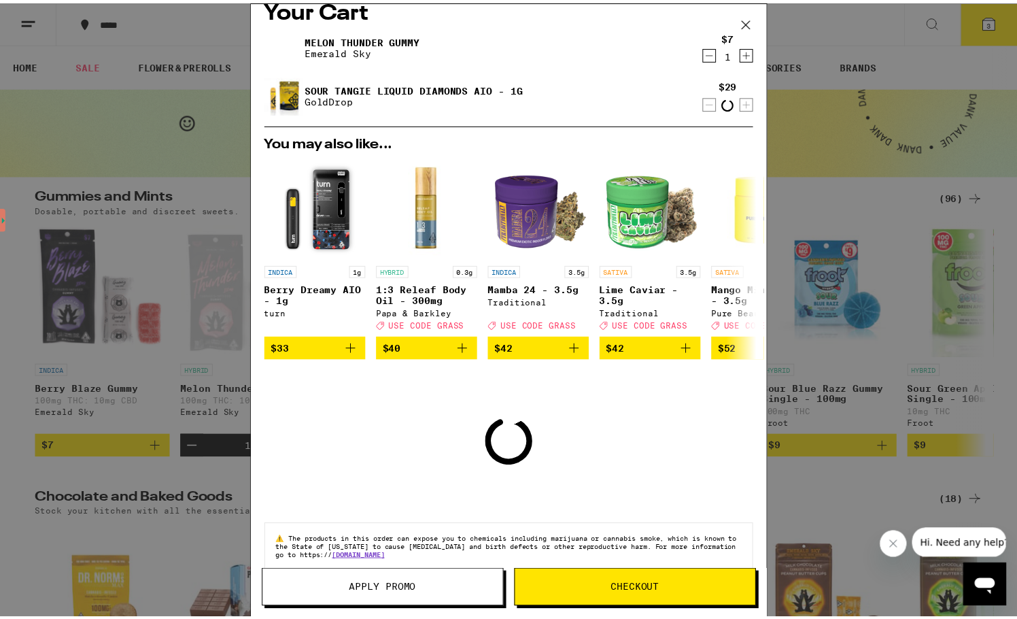
scroll to position [0, 0]
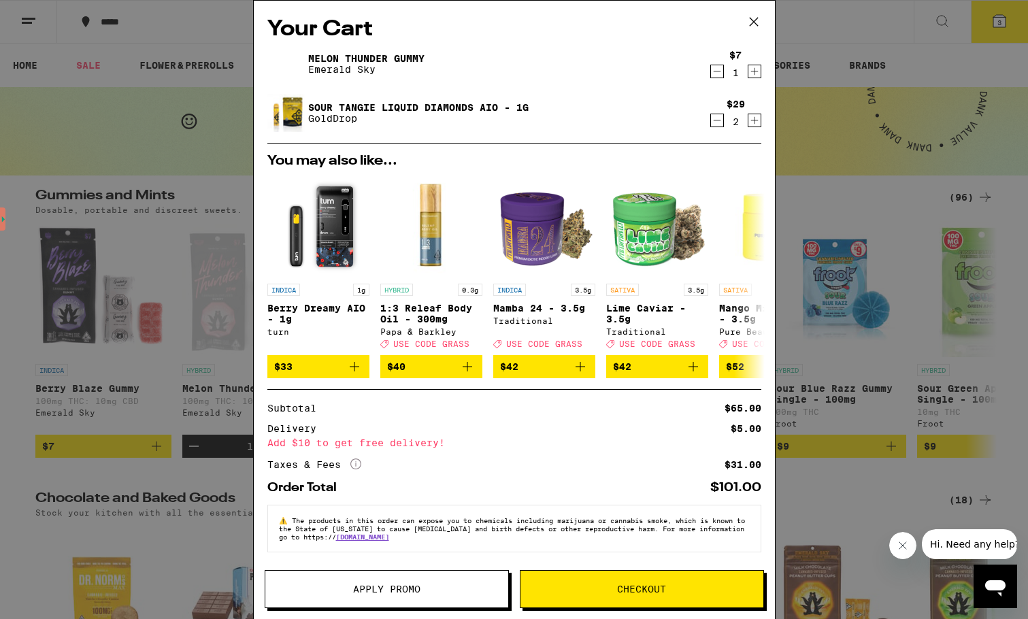
click at [711, 73] on icon "Decrement" at bounding box center [717, 71] width 12 height 16
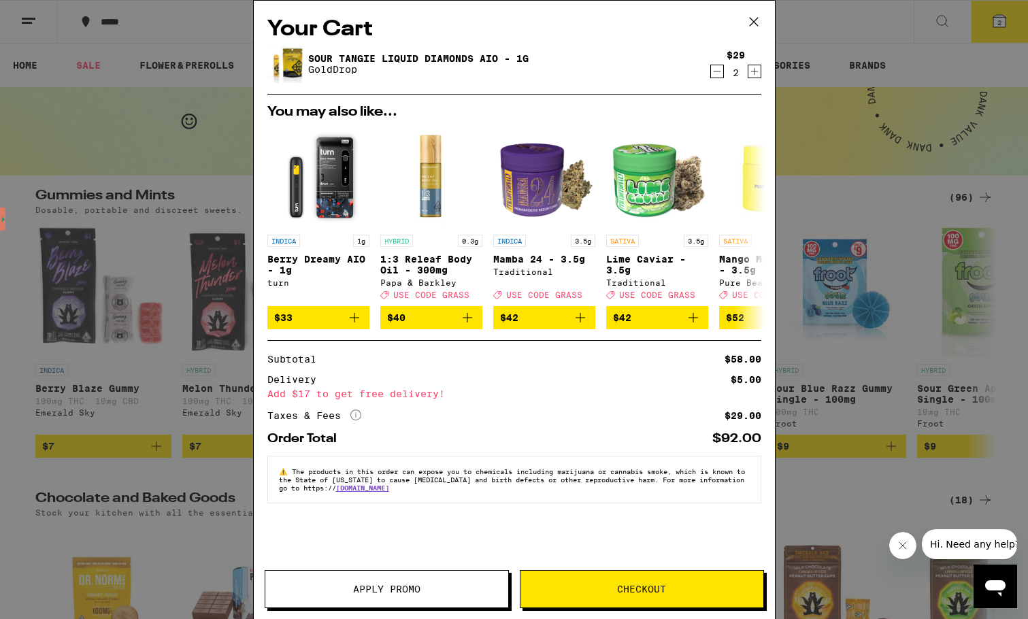
click at [358, 420] on icon "More Info" at bounding box center [355, 414] width 11 height 11
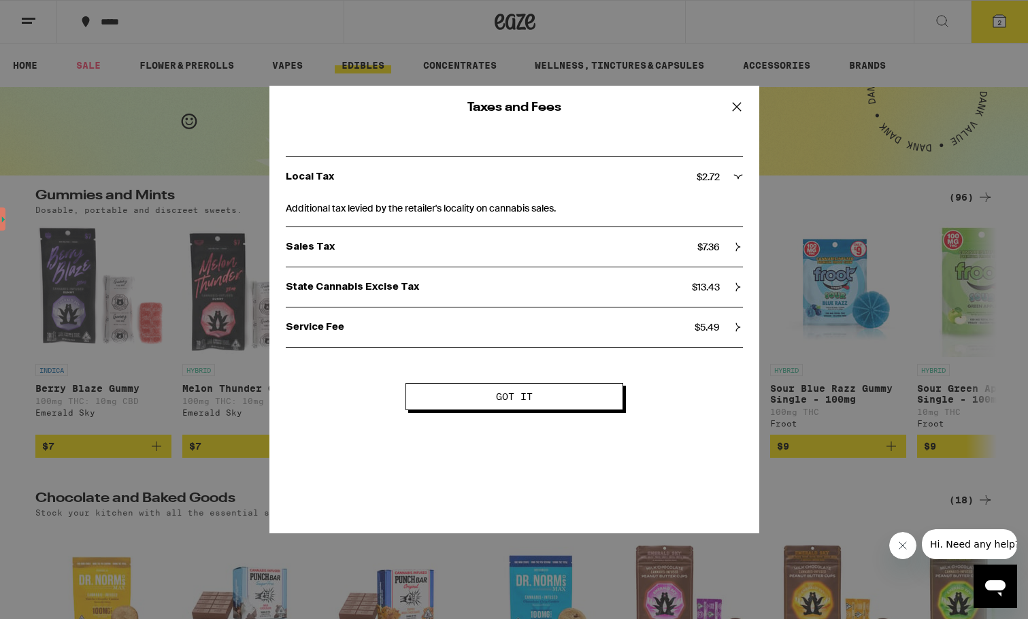
click at [730, 288] on div "State Cannabis Excise Tax $ 13.43" at bounding box center [514, 287] width 457 height 12
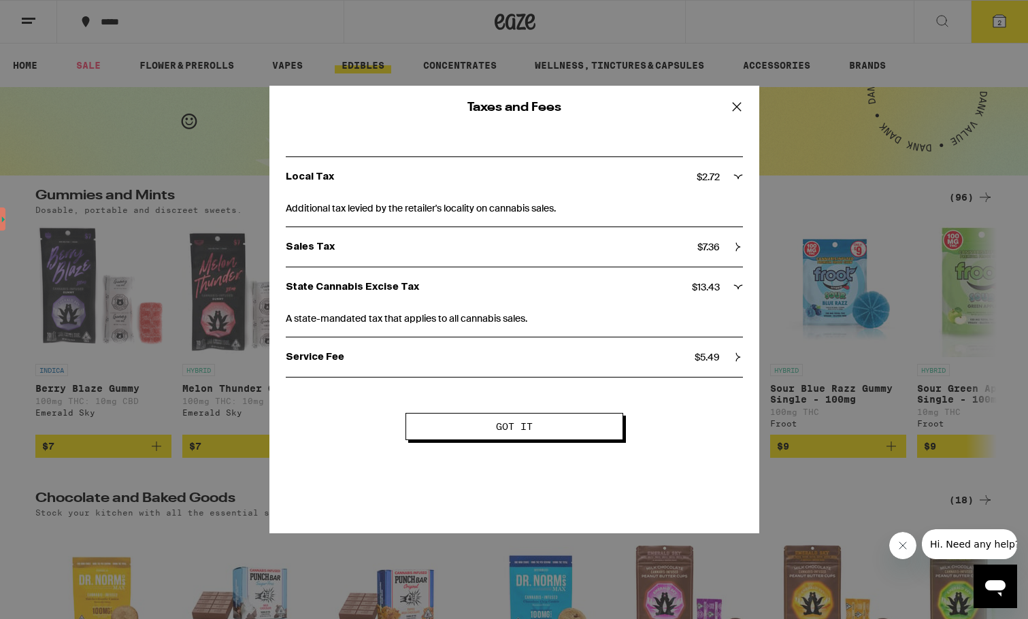
click at [737, 105] on icon at bounding box center [736, 107] width 20 height 20
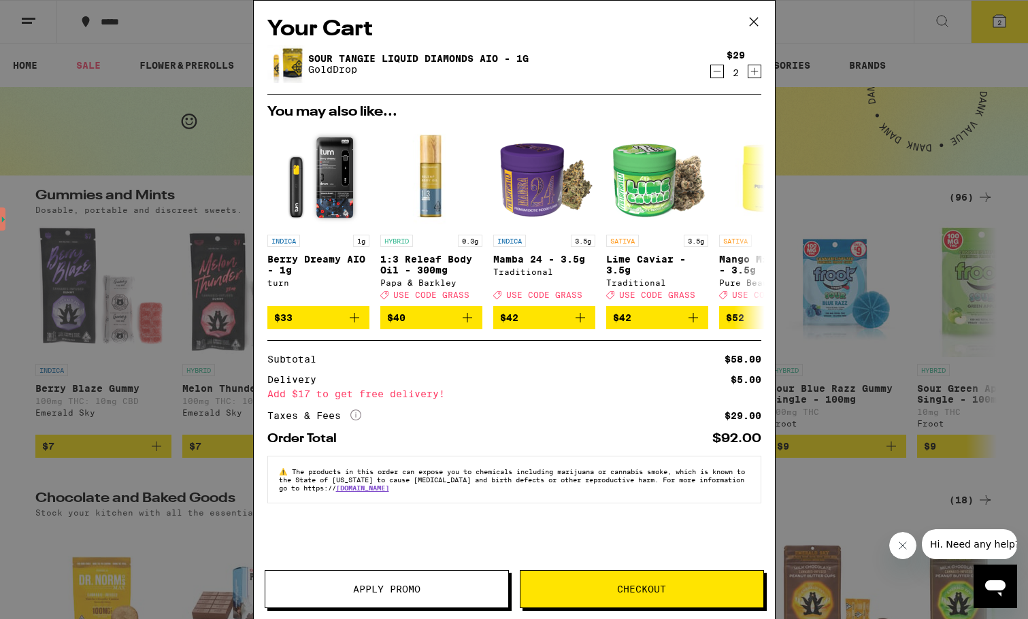
click at [759, 18] on icon at bounding box center [753, 22] width 20 height 20
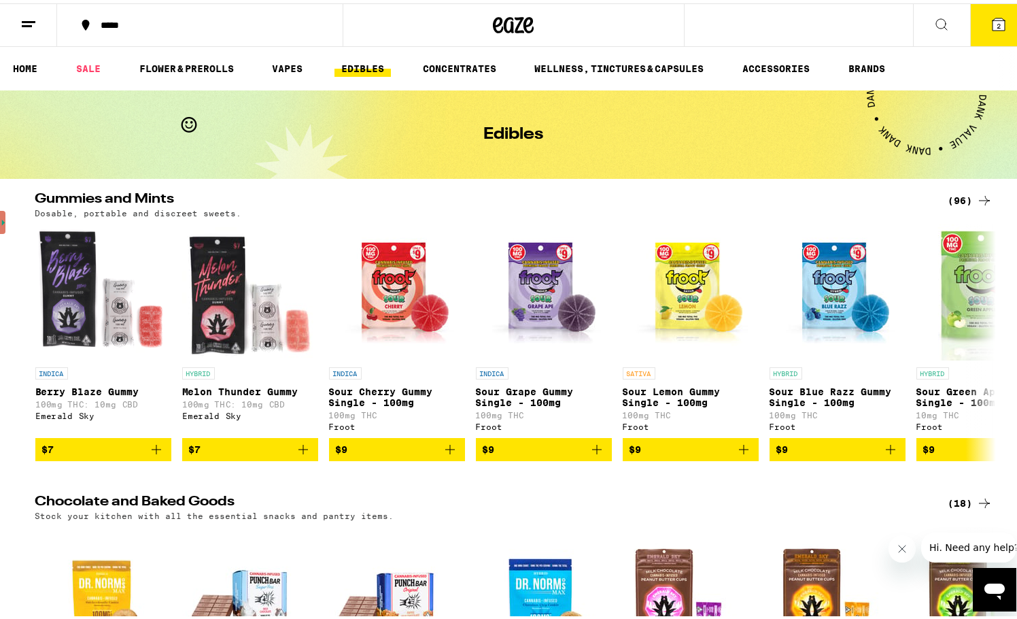
click at [993, 15] on icon at bounding box center [999, 21] width 12 height 12
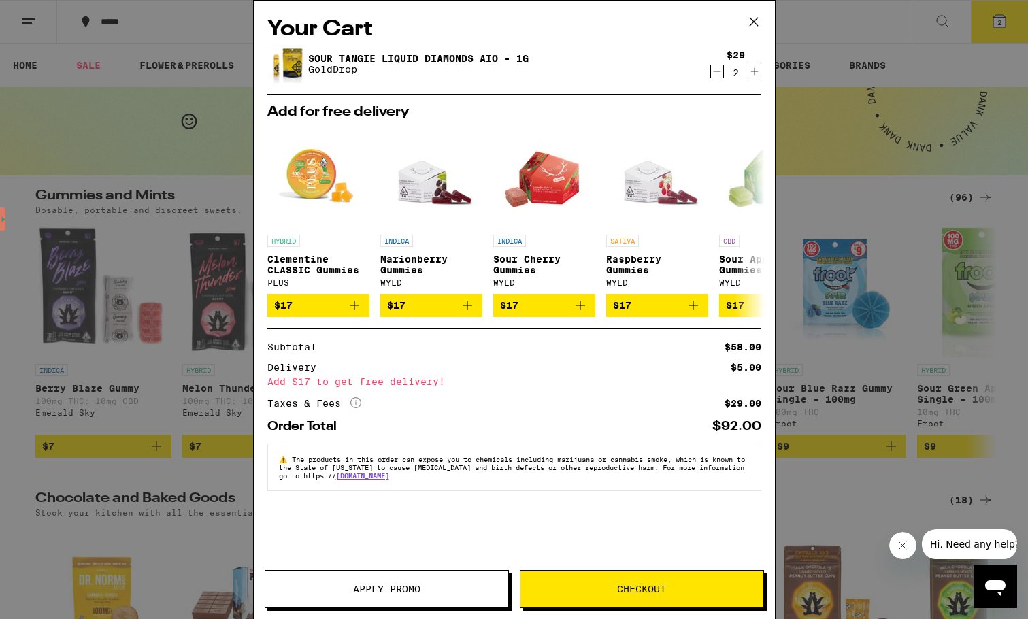
click at [716, 73] on icon "Decrement" at bounding box center [717, 71] width 12 height 16
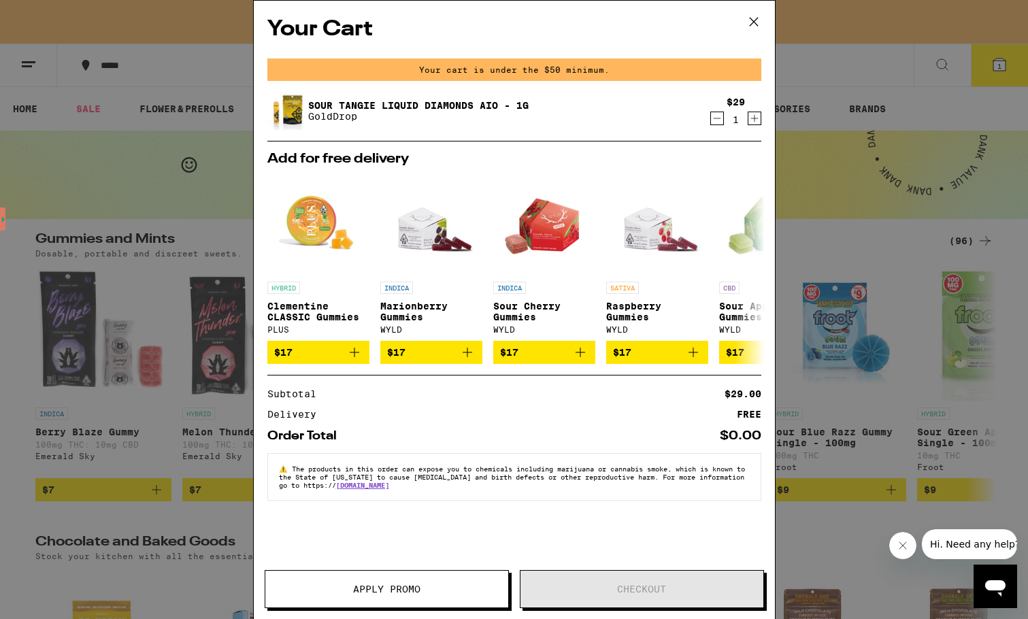
click at [753, 26] on icon at bounding box center [753, 22] width 20 height 20
